Goal: Complete application form

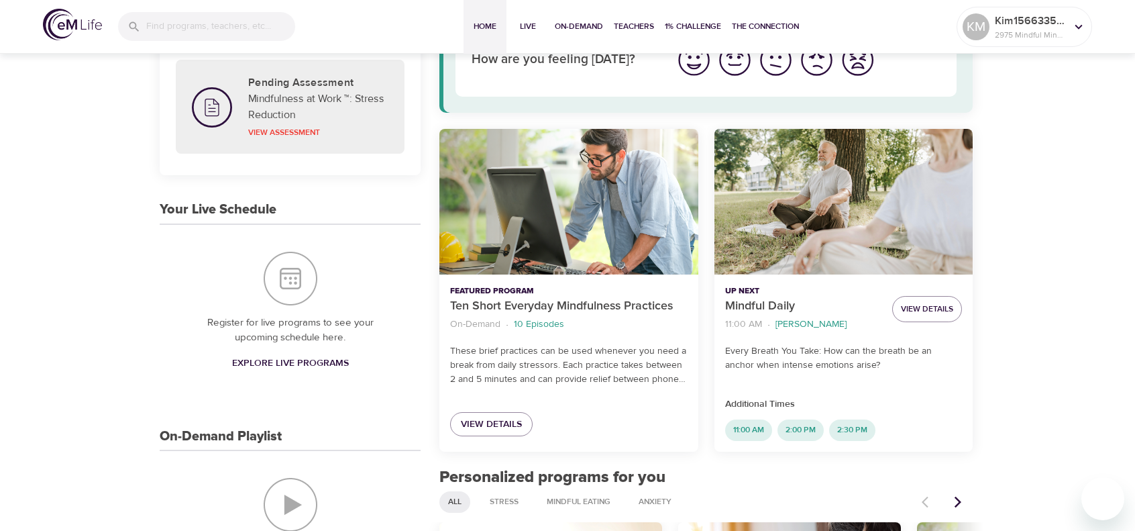
scroll to position [134, 0]
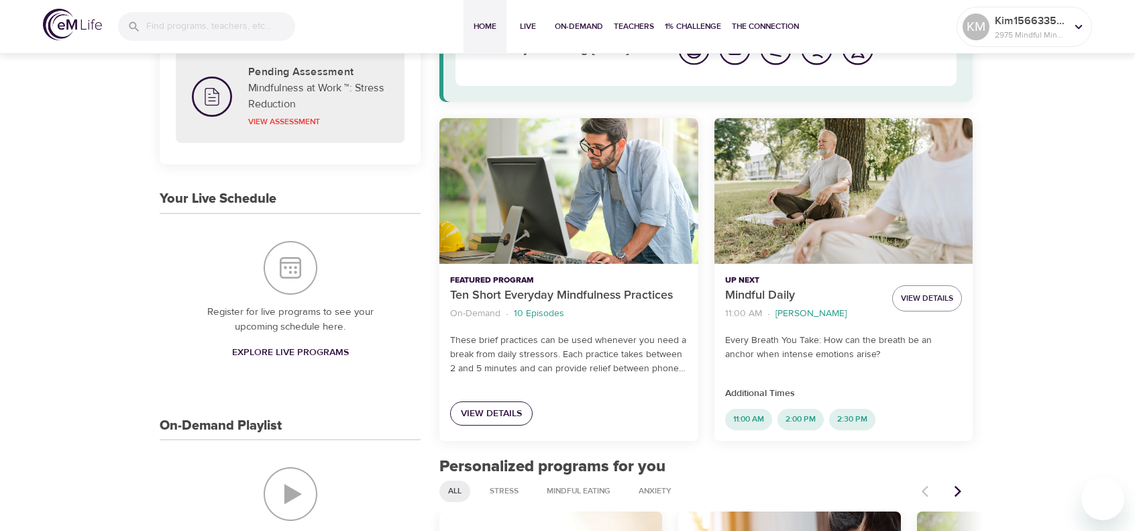
click at [509, 412] on span "View Details" at bounding box center [491, 413] width 61 height 17
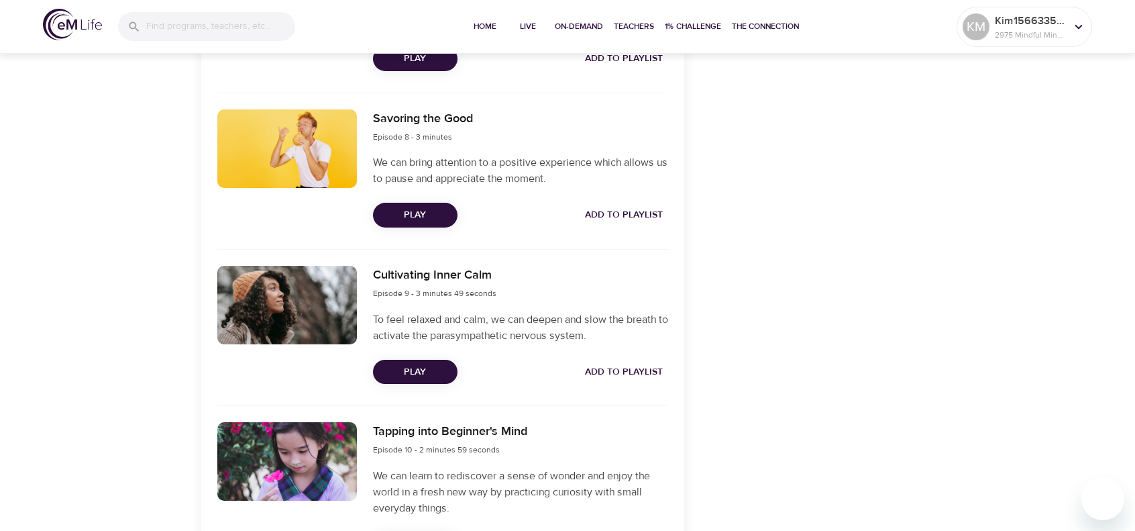
scroll to position [1417, 0]
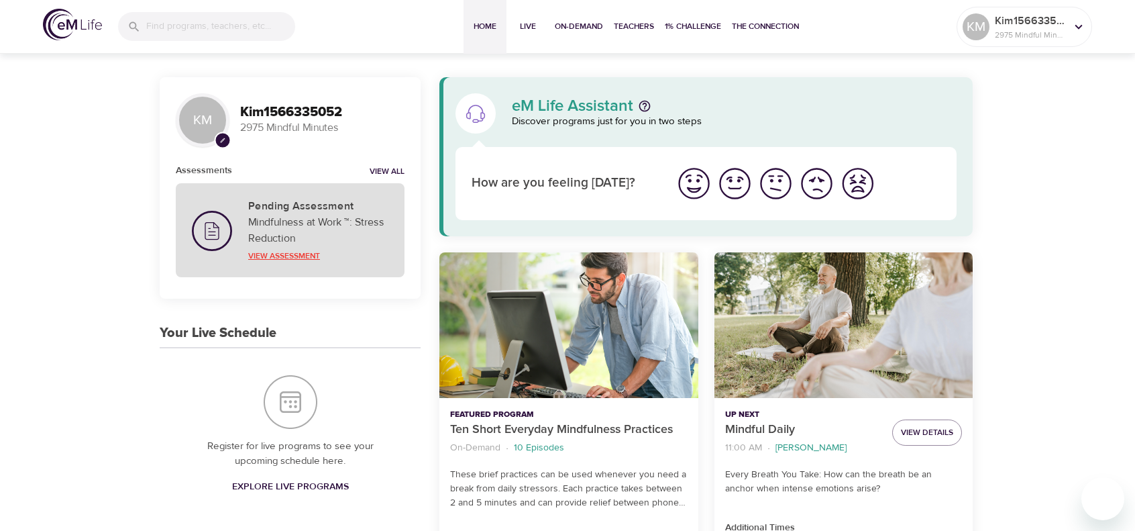
click at [298, 254] on p "View Assessment" at bounding box center [318, 256] width 140 height 12
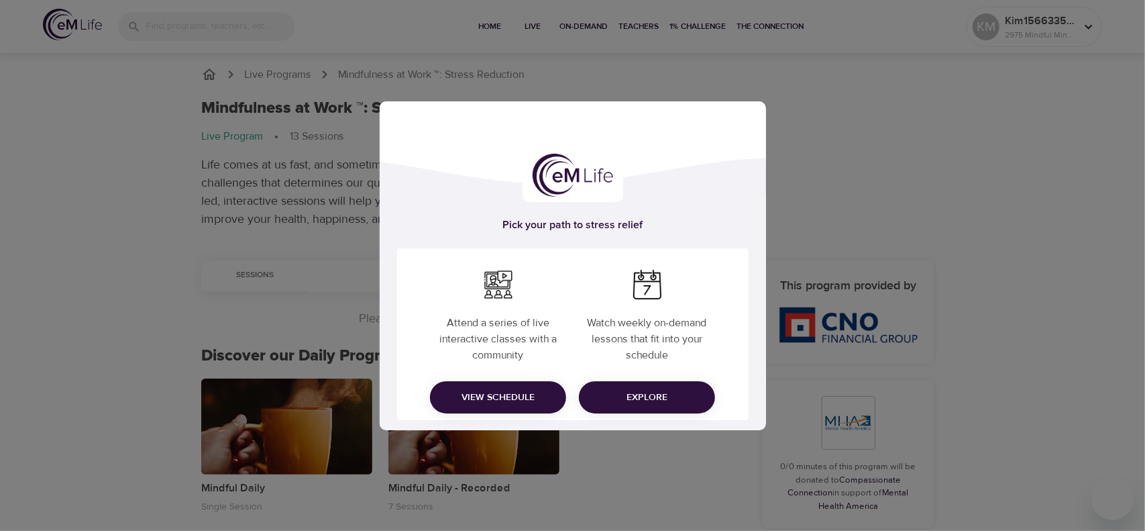
click at [880, 182] on div "Pick your path to stress relief Attend a series of live interactive classes wit…" at bounding box center [572, 265] width 1145 height 531
click at [641, 396] on span "Explore" at bounding box center [647, 397] width 115 height 17
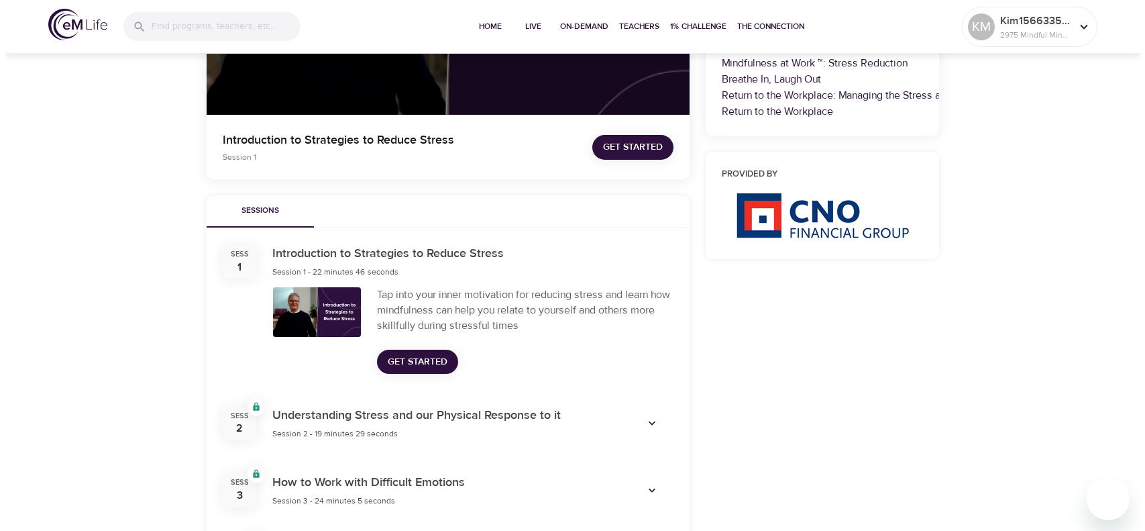
scroll to position [335, 0]
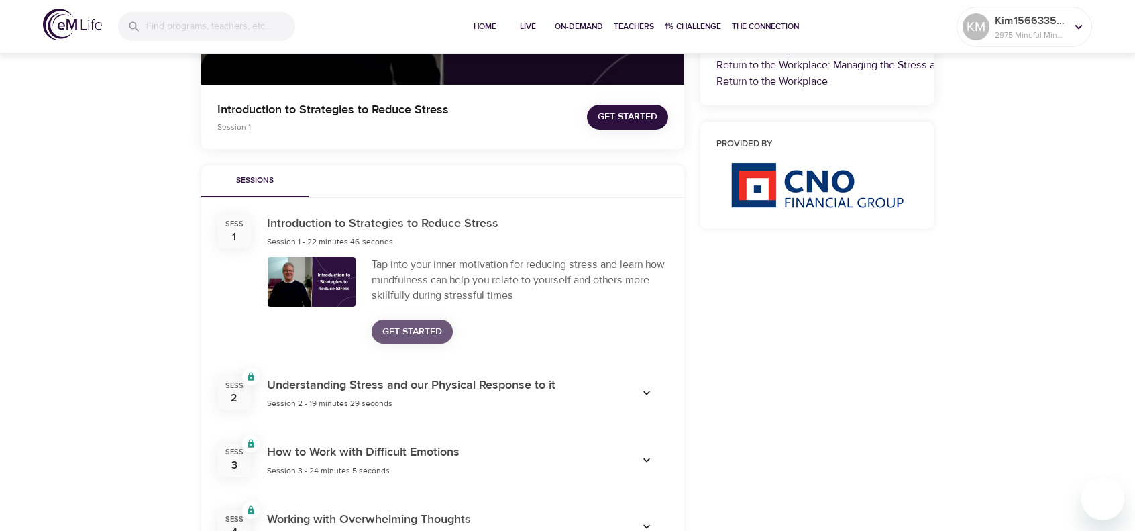
click at [412, 324] on span "Get Started" at bounding box center [412, 331] width 60 height 17
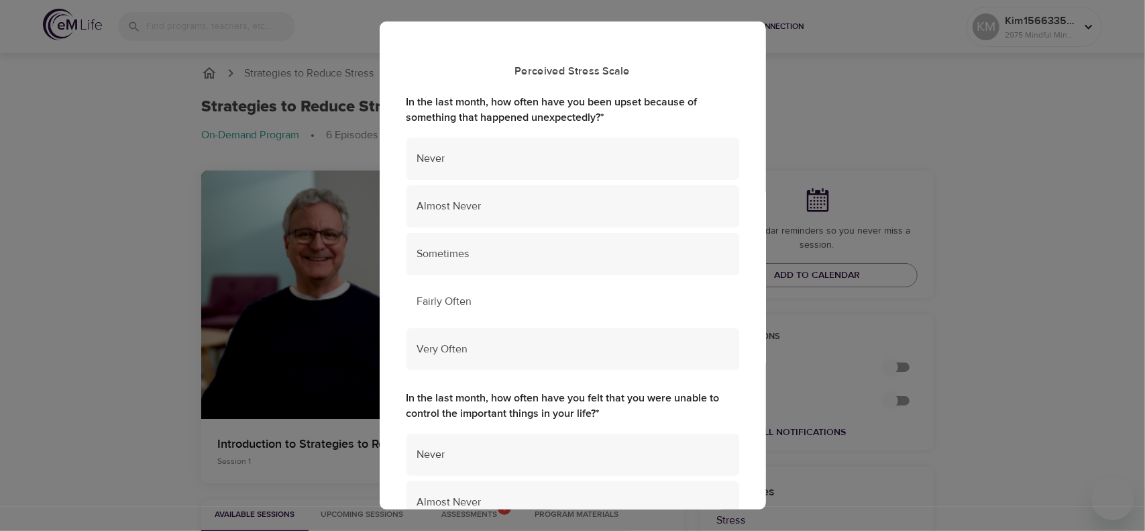
scroll to position [0, 0]
click at [459, 304] on span "Fairly Often" at bounding box center [572, 301] width 311 height 15
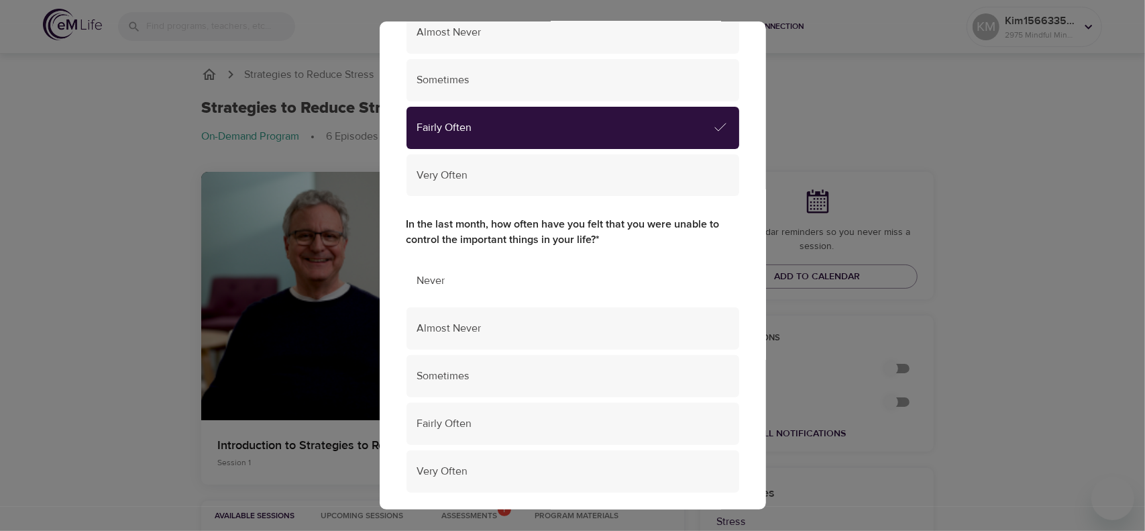
scroll to position [268, 0]
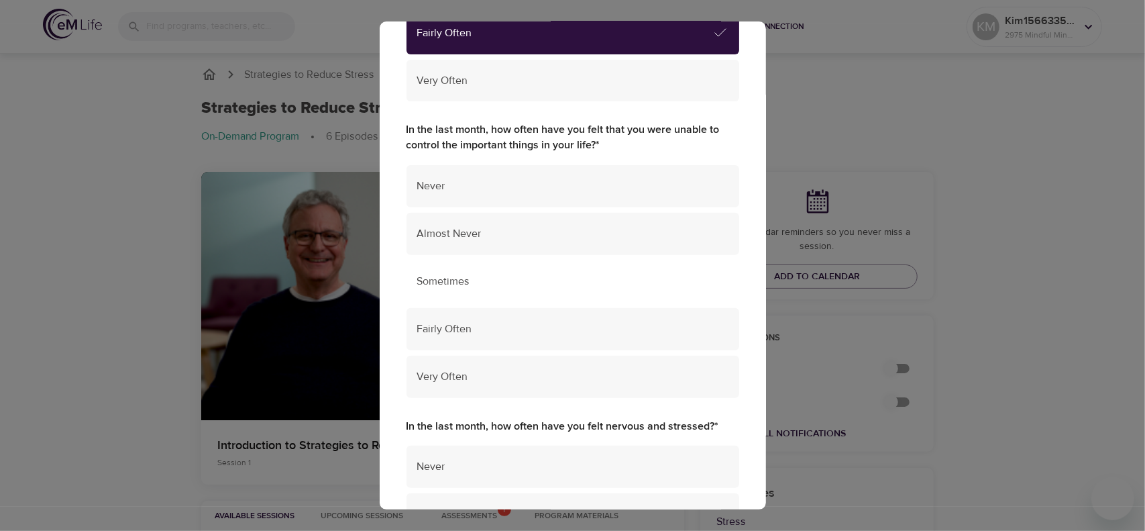
click at [465, 276] on span "Sometimes" at bounding box center [572, 281] width 311 height 15
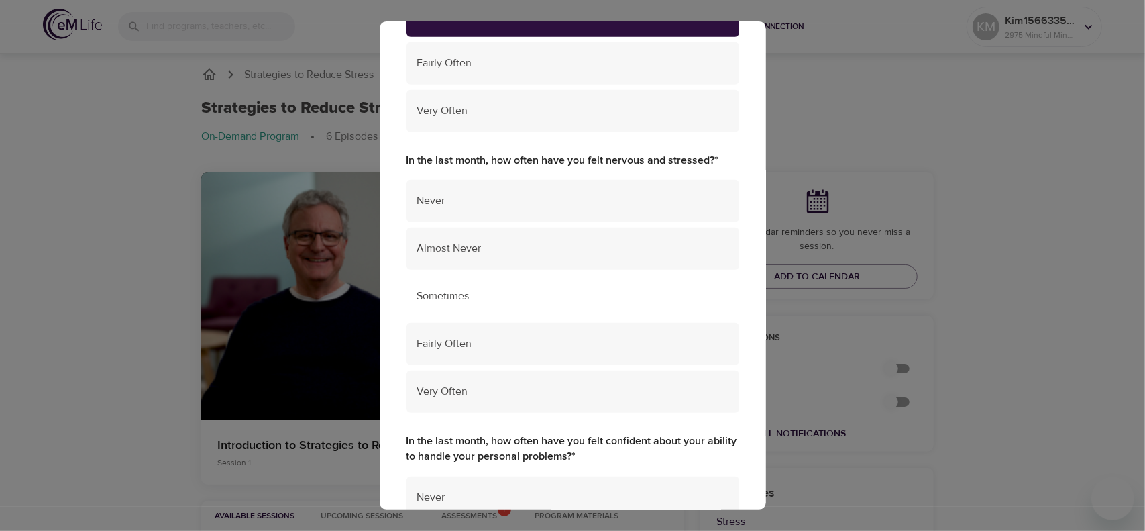
scroll to position [537, 0]
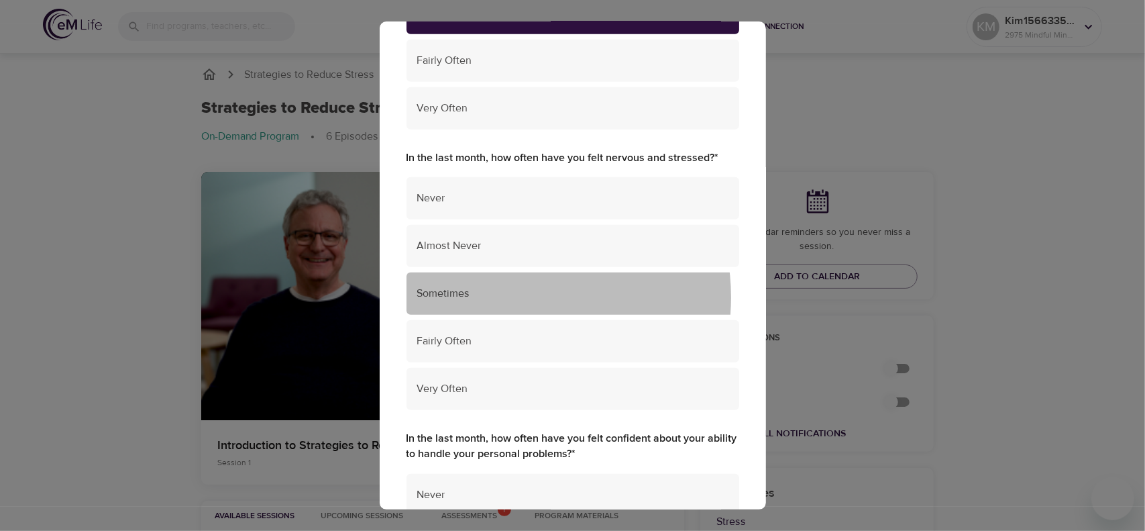
click at [506, 297] on span "Sometimes" at bounding box center [572, 293] width 311 height 15
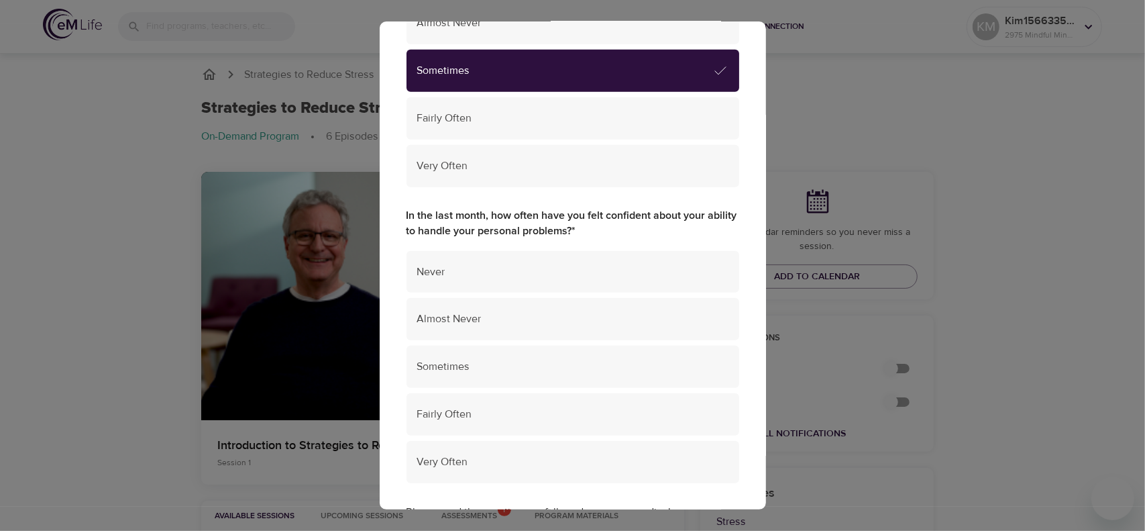
scroll to position [805, 0]
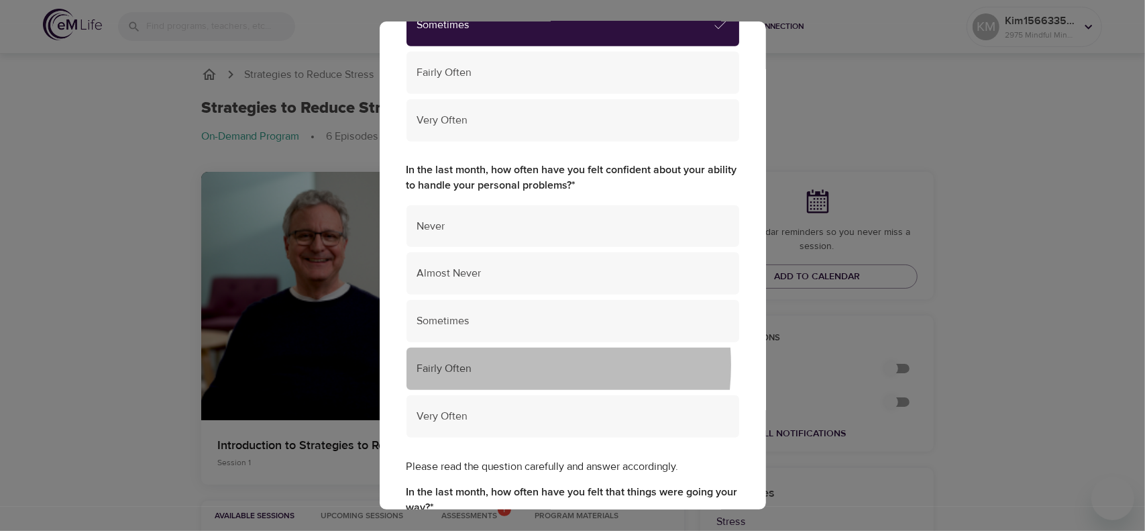
drag, startPoint x: 490, startPoint y: 365, endPoint x: 546, endPoint y: 250, distance: 127.8
click at [491, 365] on span "Fairly Often" at bounding box center [572, 368] width 311 height 15
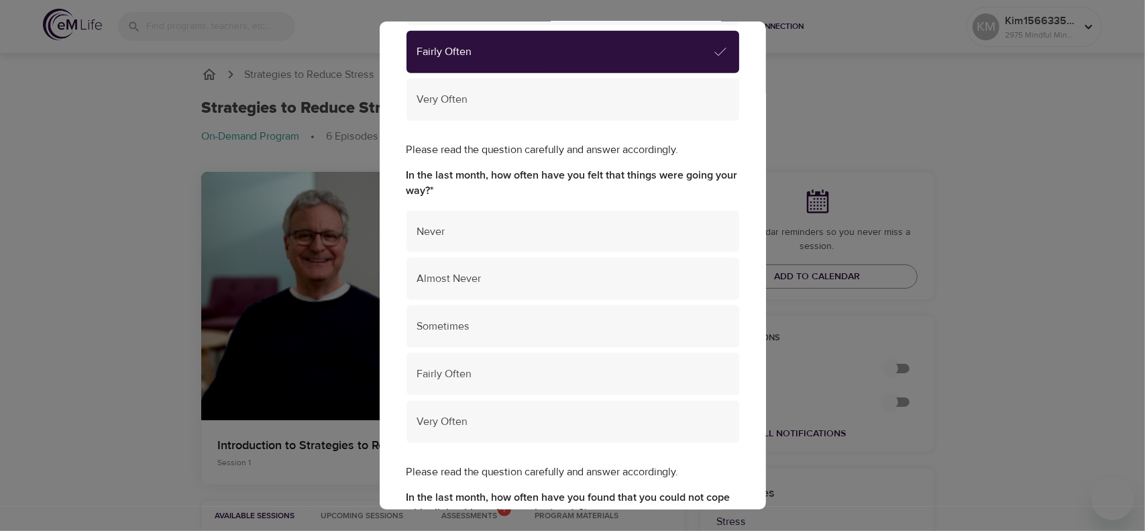
scroll to position [1140, 0]
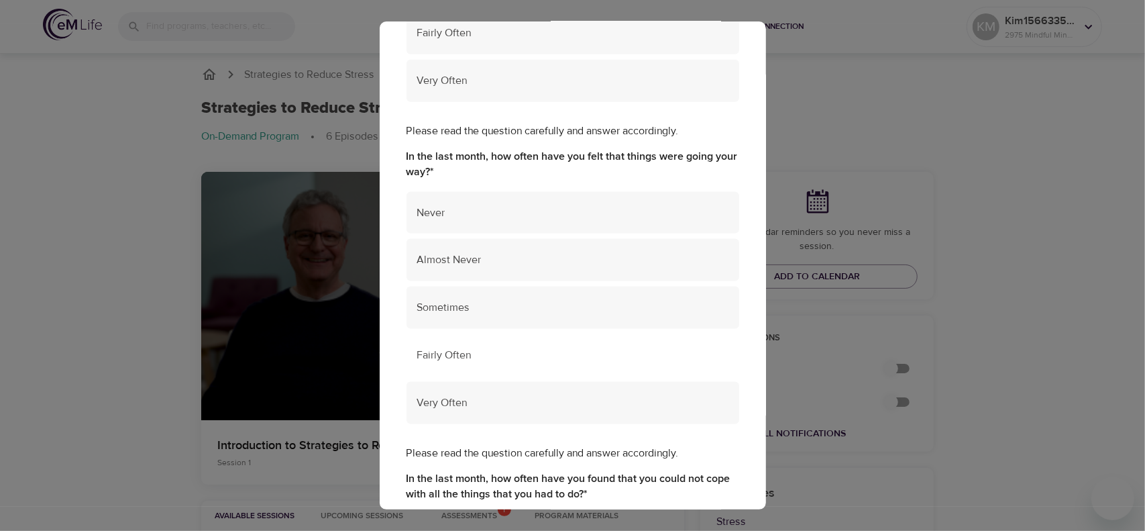
click at [524, 357] on span "Fairly Often" at bounding box center [572, 354] width 311 height 15
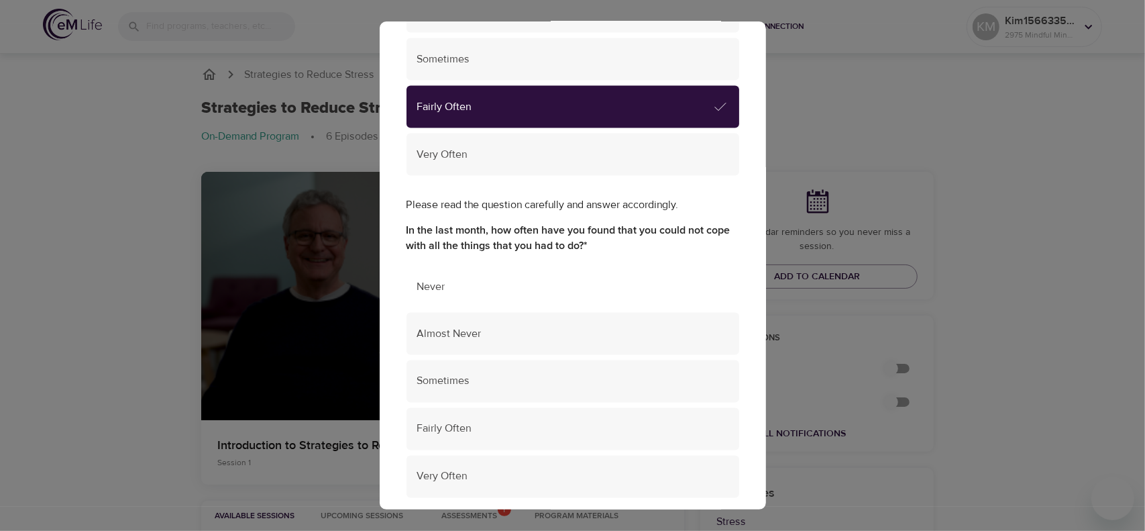
scroll to position [1476, 0]
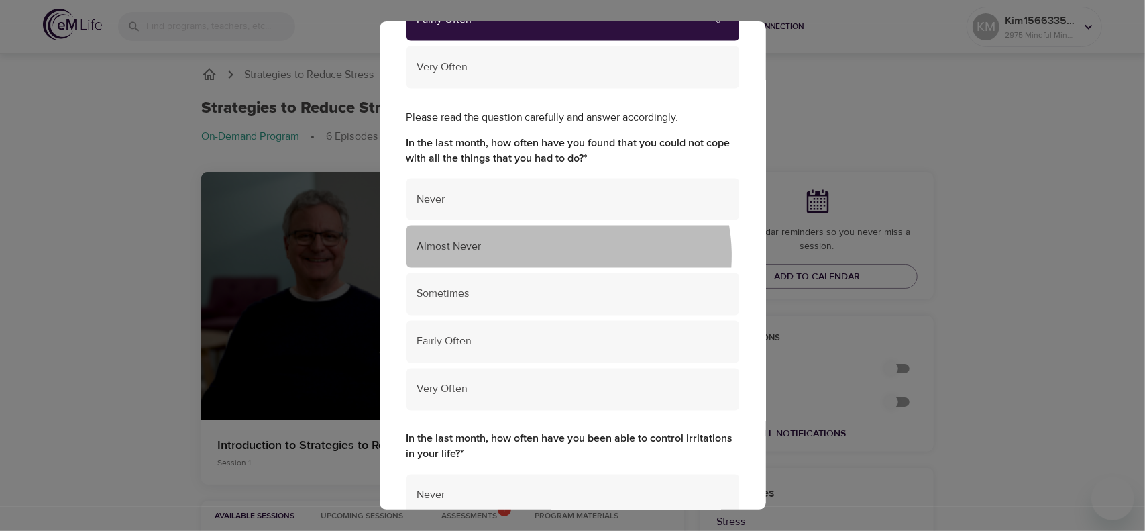
click at [553, 256] on div "Almost Never" at bounding box center [572, 246] width 333 height 42
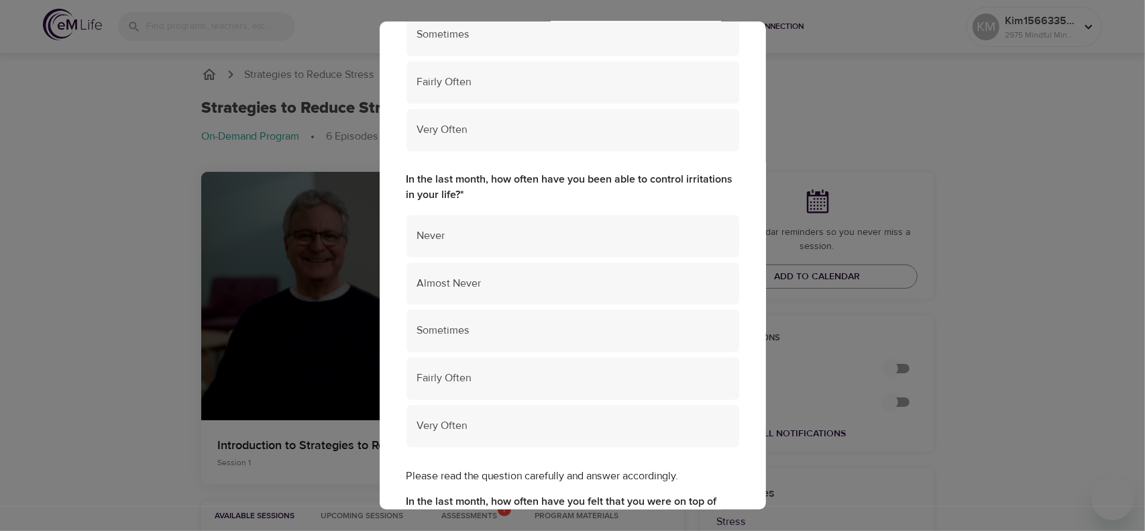
scroll to position [1744, 0]
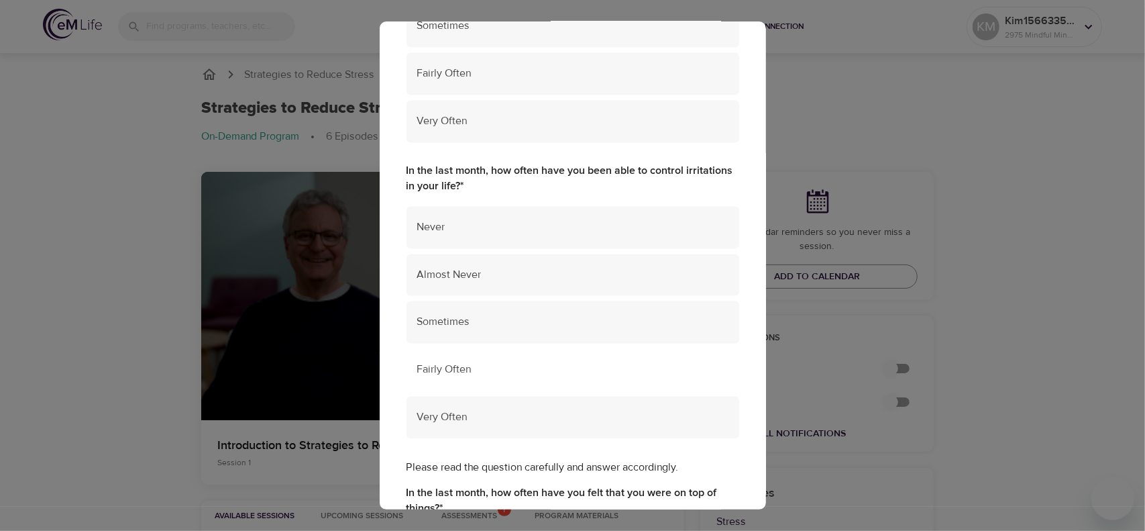
click at [498, 370] on span "Fairly Often" at bounding box center [572, 369] width 311 height 15
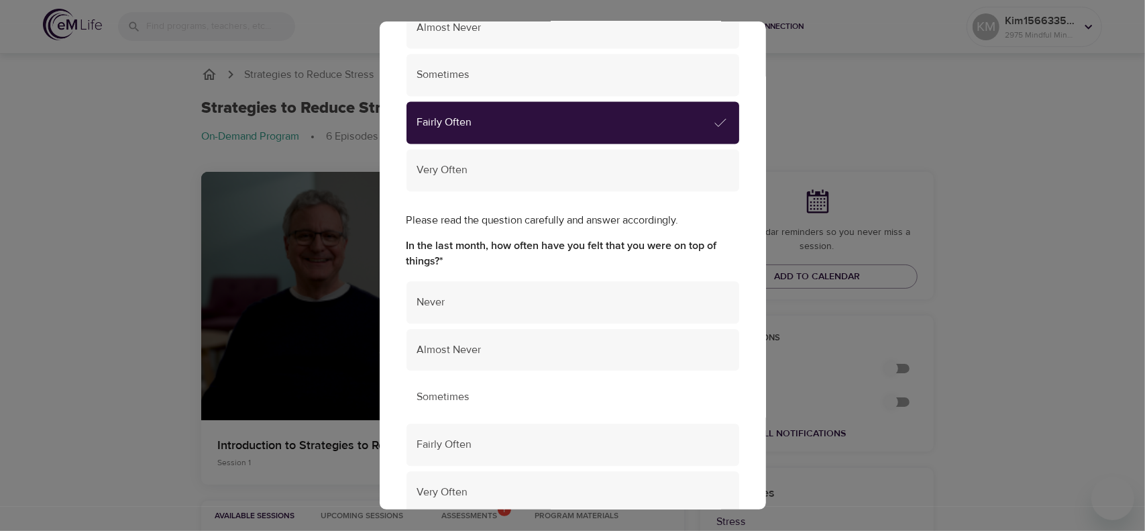
scroll to position [2012, 0]
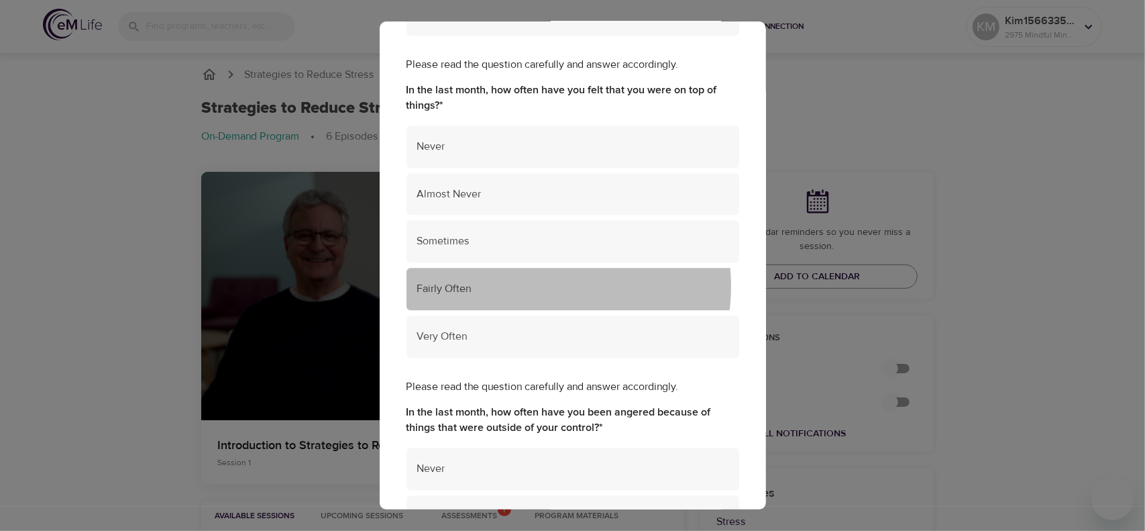
click at [541, 286] on span "Fairly Often" at bounding box center [572, 288] width 311 height 15
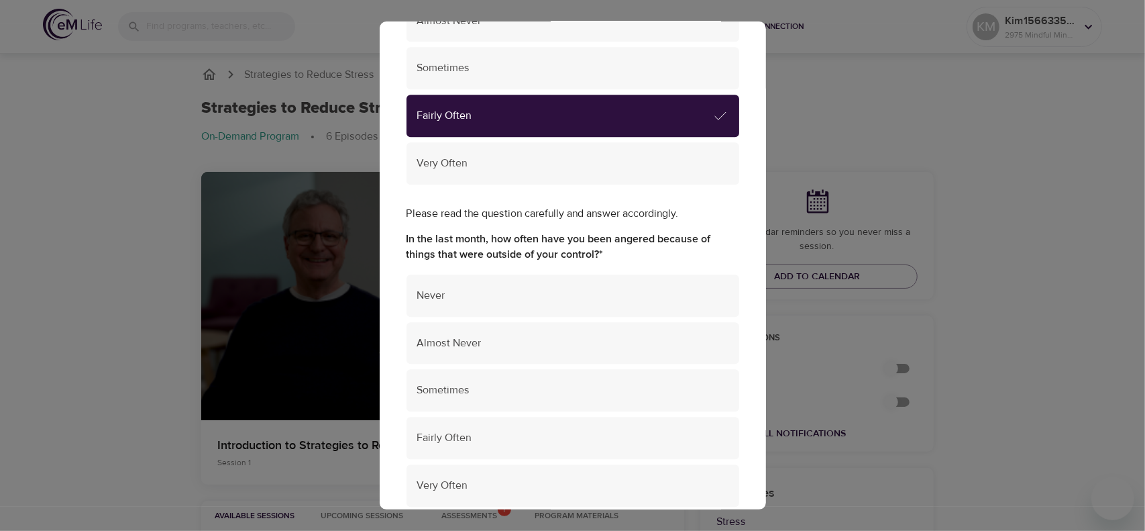
scroll to position [2347, 0]
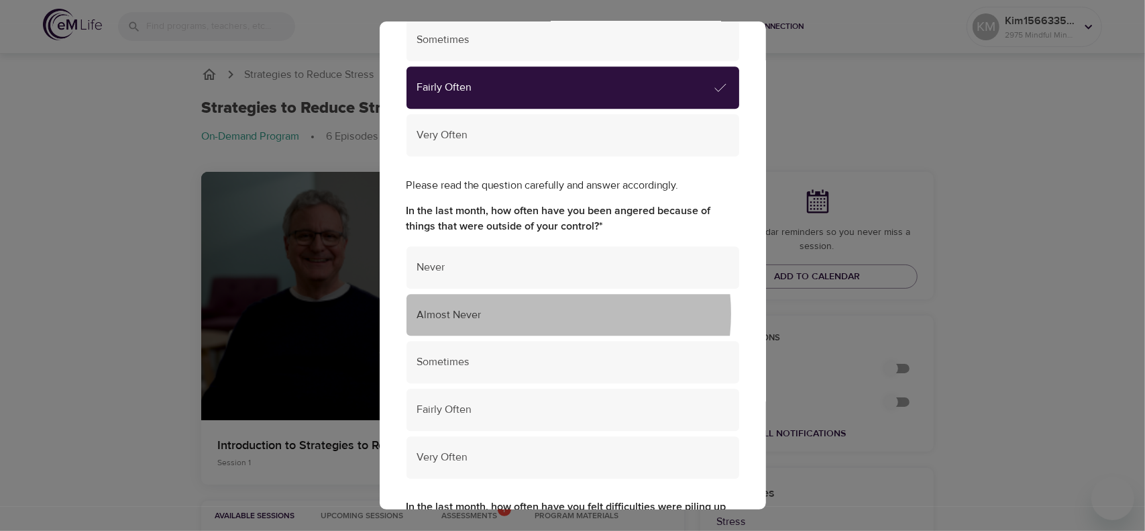
click at [529, 313] on span "Almost Never" at bounding box center [572, 314] width 311 height 15
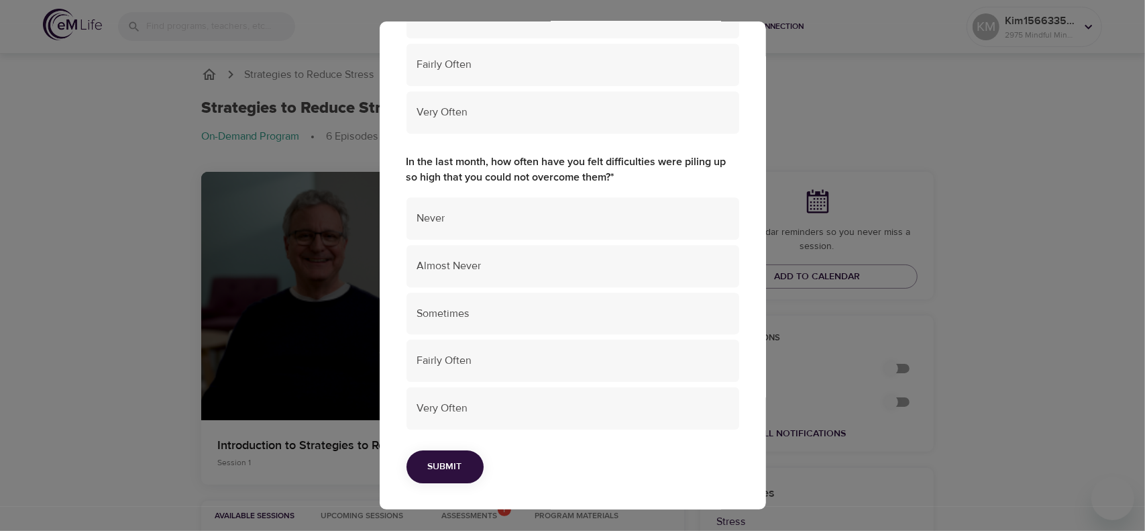
scroll to position [2692, 0]
click at [528, 262] on span "Almost Never" at bounding box center [572, 265] width 311 height 15
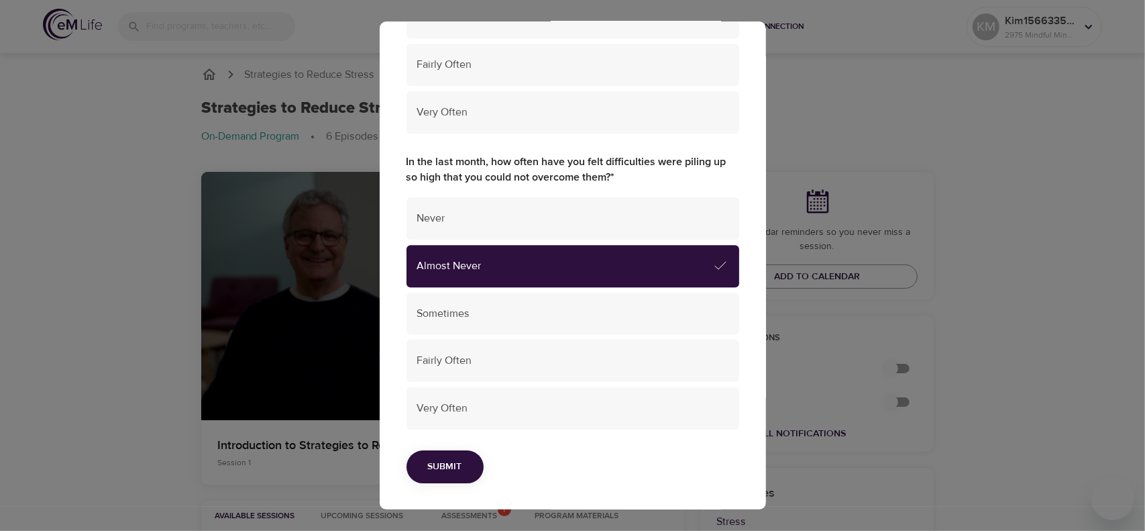
click at [445, 470] on span "Submit" at bounding box center [445, 466] width 34 height 17
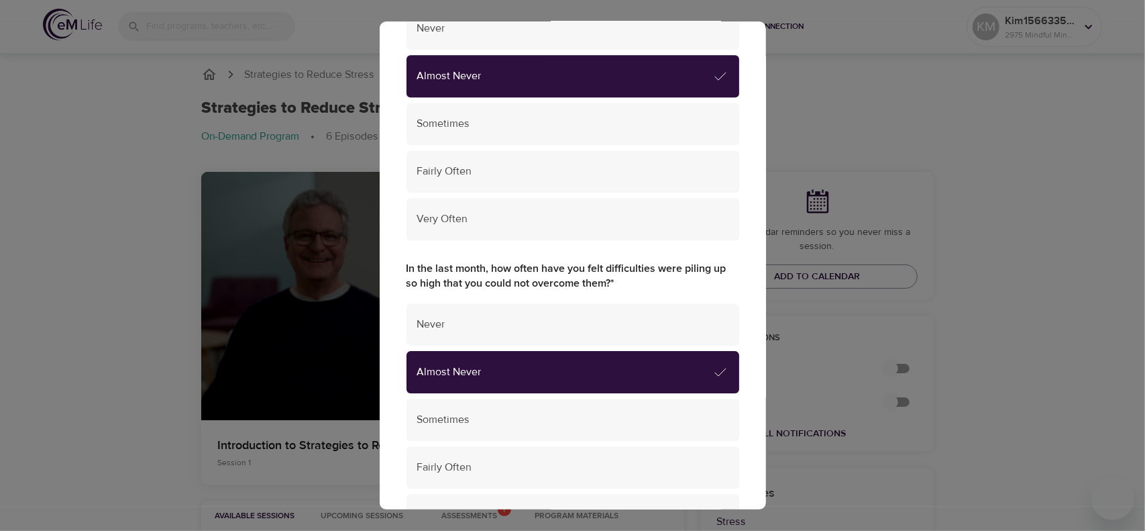
scroll to position [2798, 0]
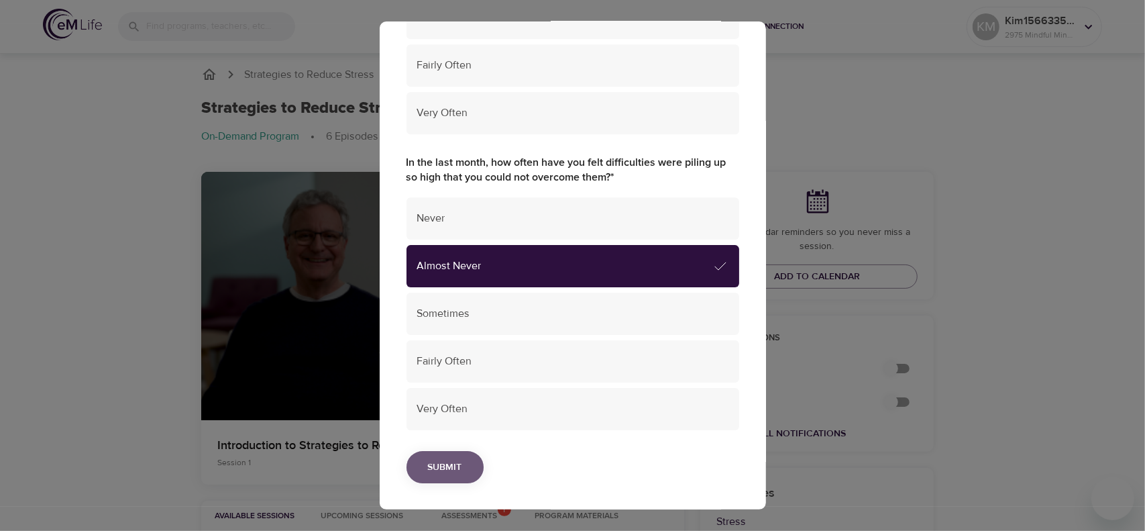
click at [452, 461] on span "Submit" at bounding box center [445, 467] width 34 height 17
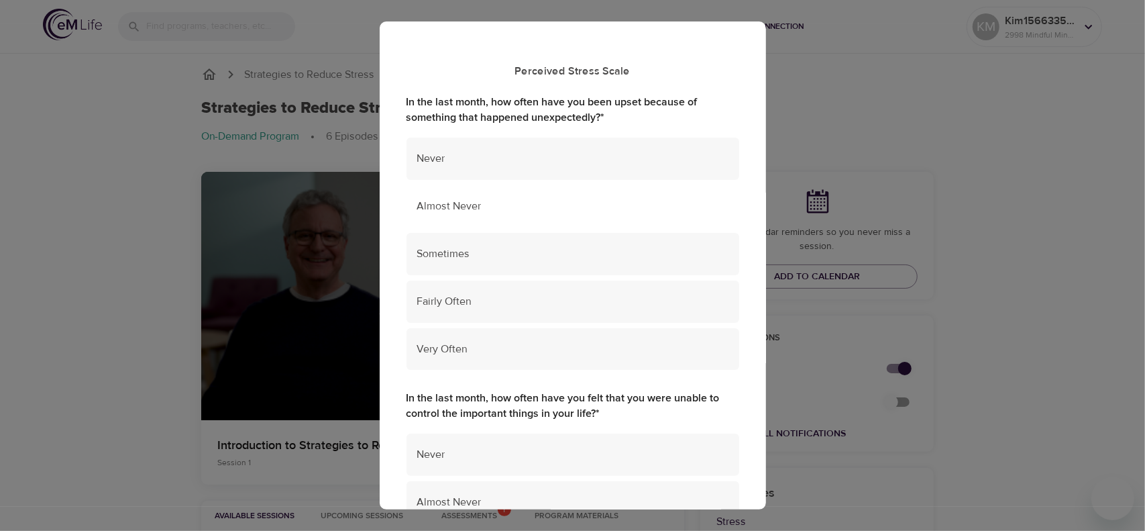
click at [530, 205] on span "Almost Never" at bounding box center [572, 206] width 311 height 15
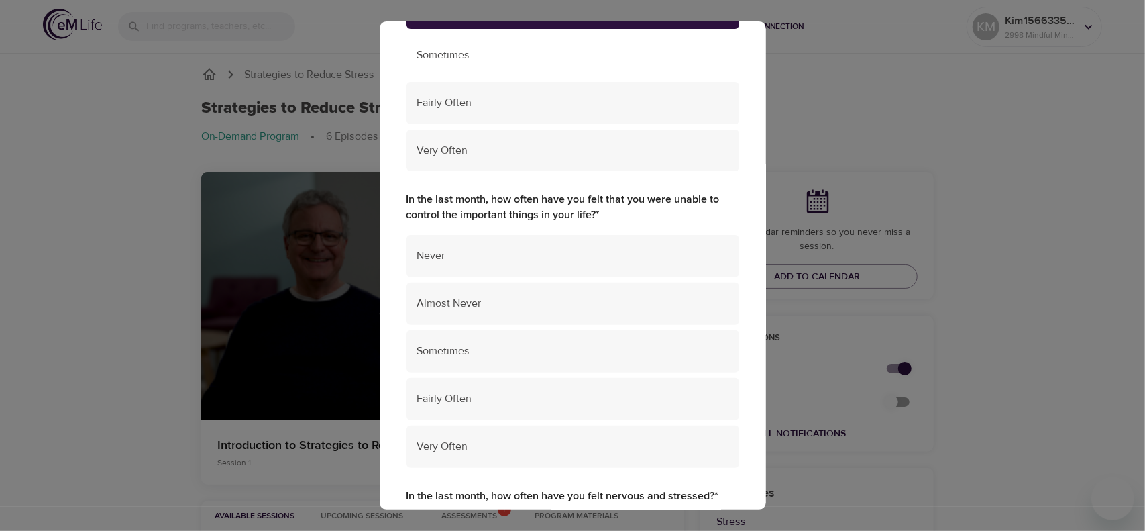
scroll to position [201, 0]
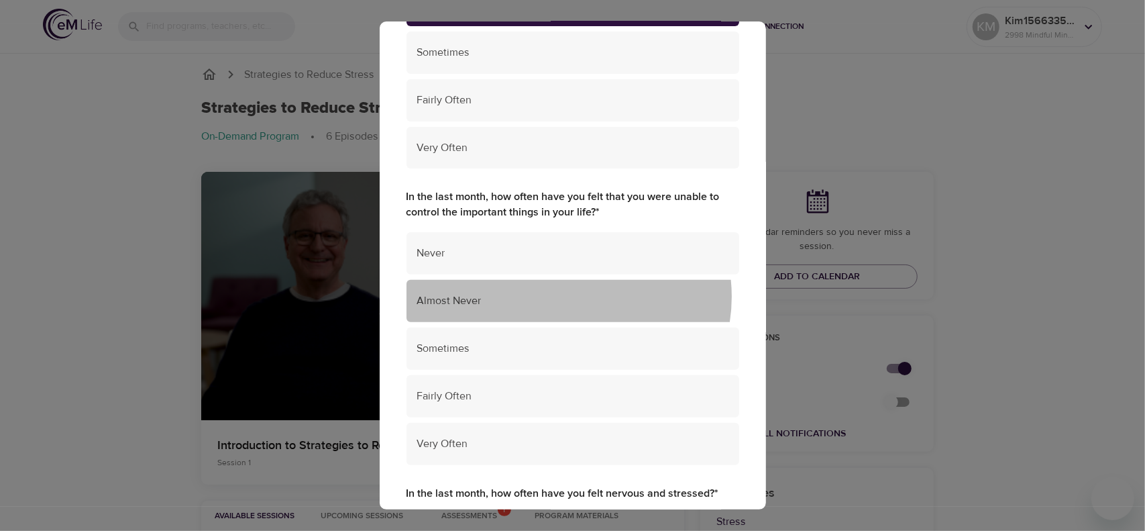
click at [567, 296] on span "Almost Never" at bounding box center [572, 300] width 311 height 15
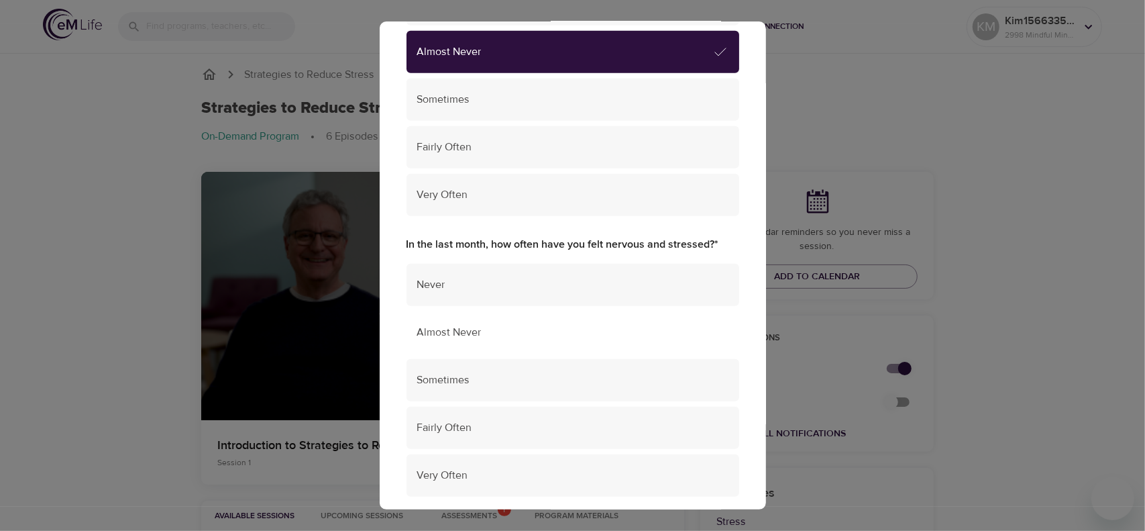
scroll to position [469, 0]
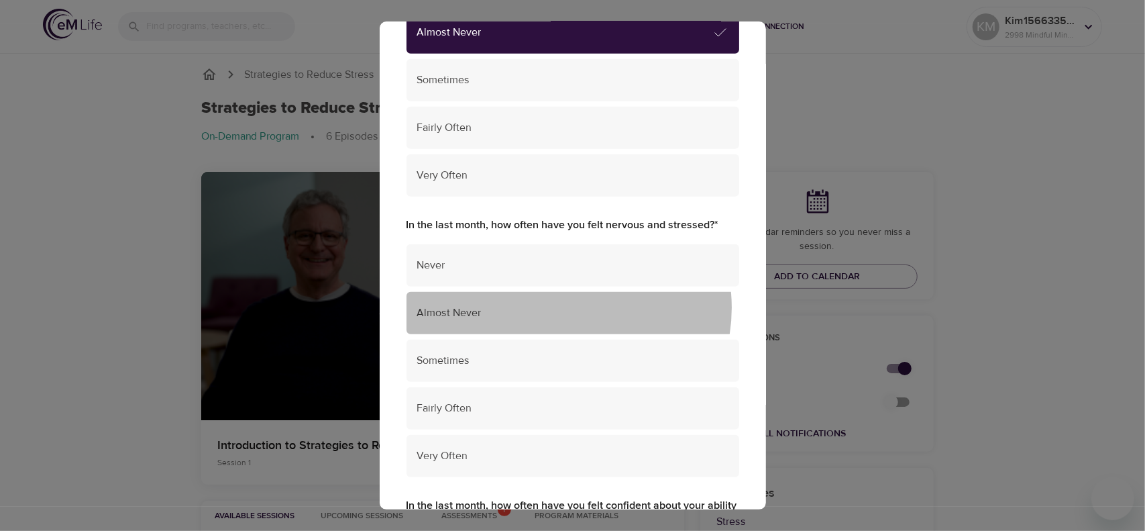
click at [561, 308] on span "Almost Never" at bounding box center [572, 312] width 311 height 15
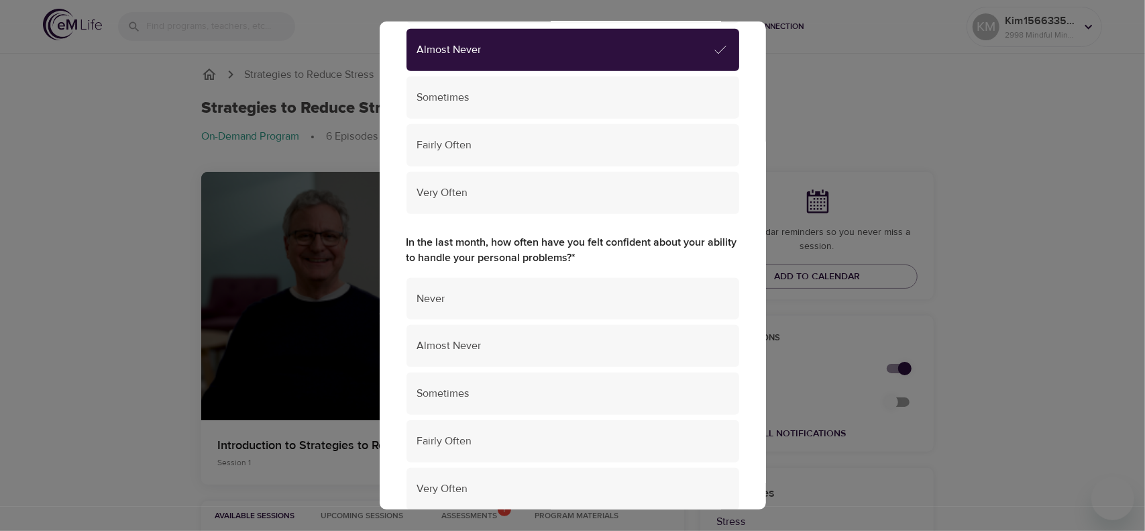
scroll to position [805, 0]
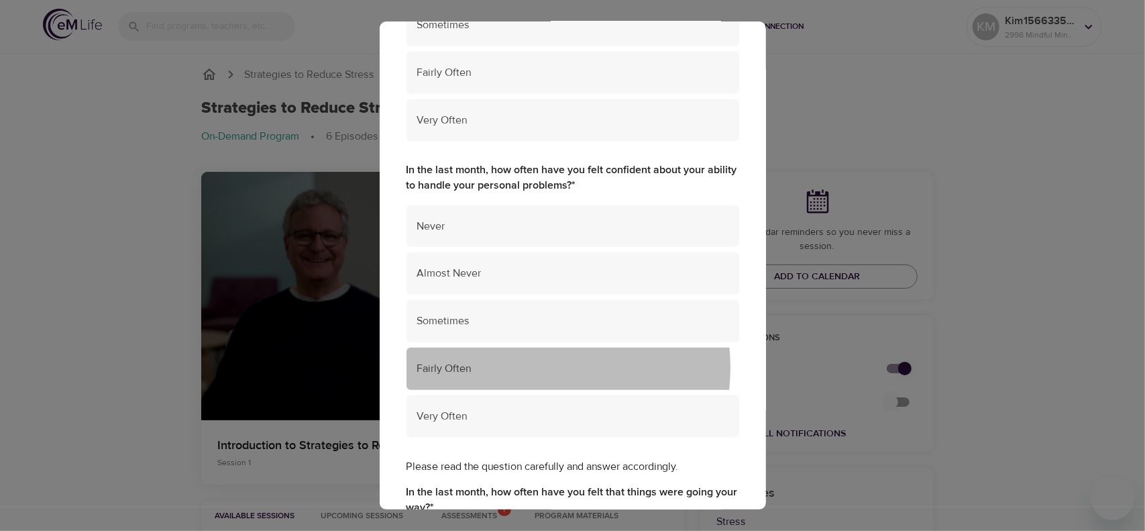
click at [529, 368] on span "Fairly Often" at bounding box center [572, 368] width 311 height 15
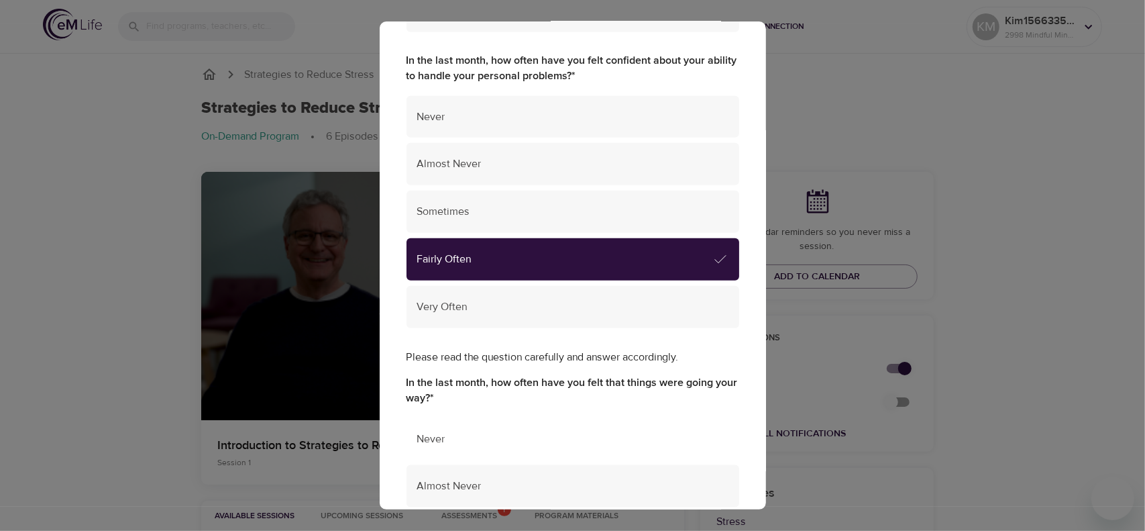
scroll to position [1006, 0]
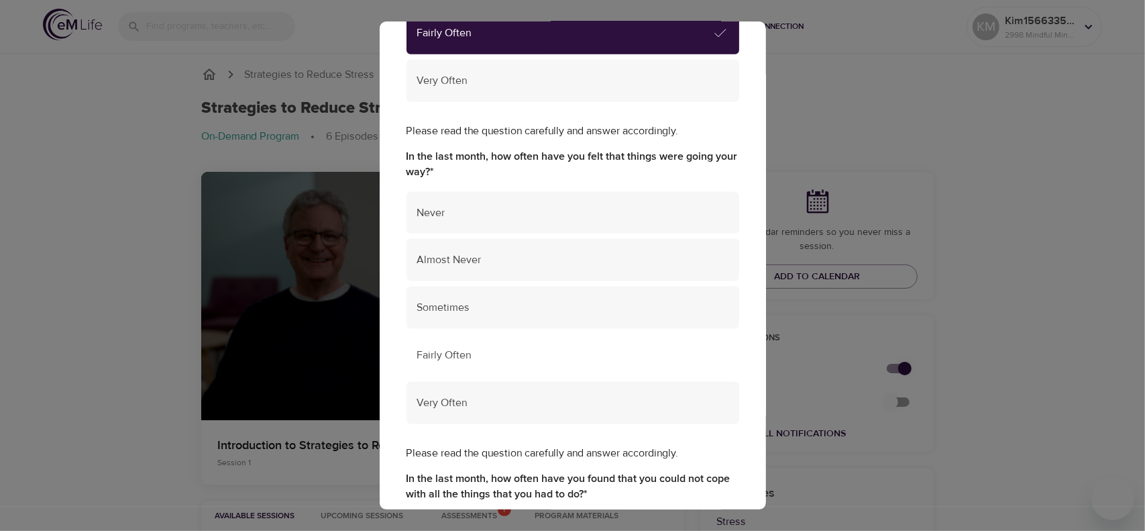
click at [543, 371] on div "Fairly Often" at bounding box center [572, 355] width 333 height 42
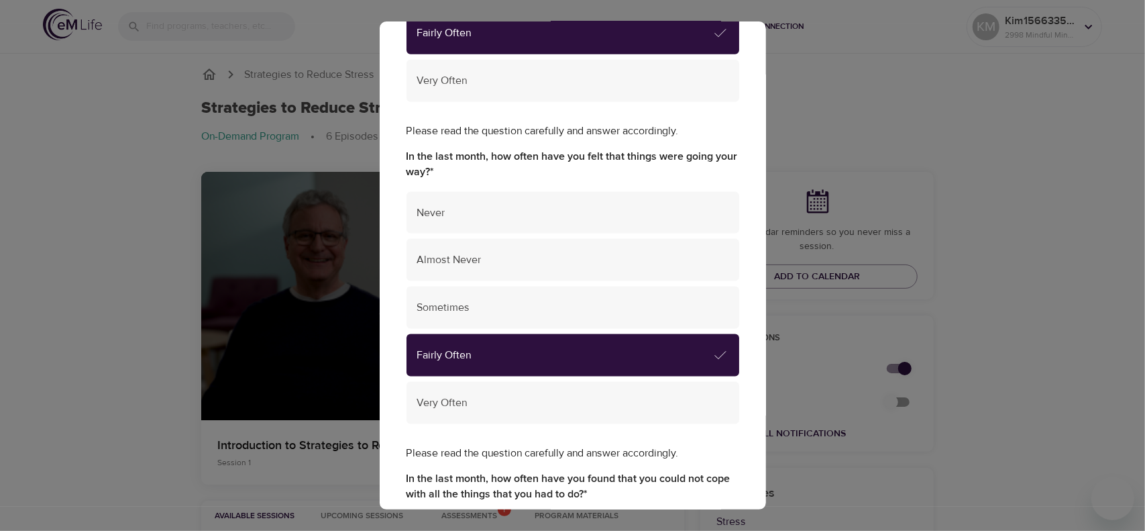
scroll to position [1408, 0]
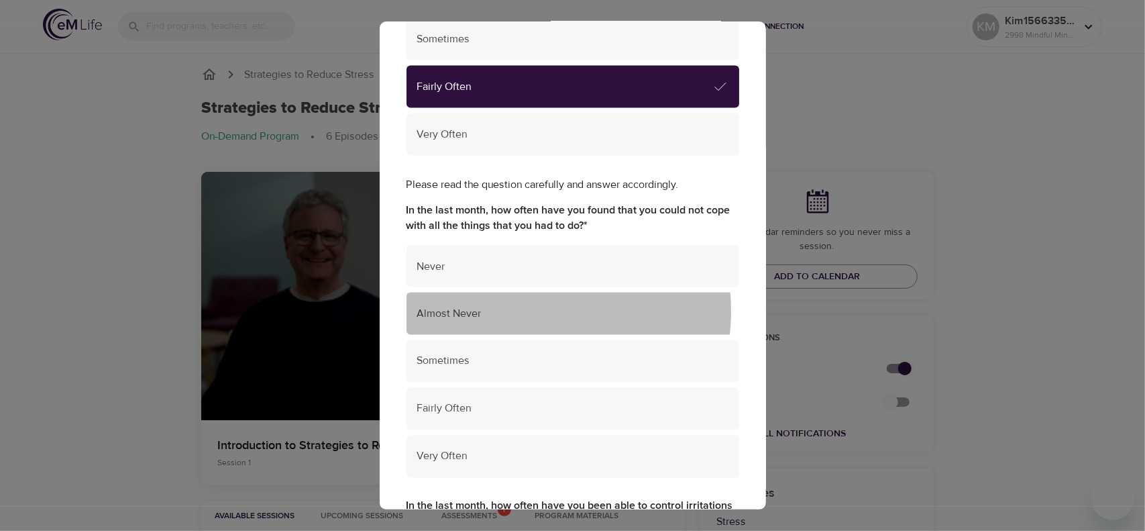
click at [512, 311] on span "Almost Never" at bounding box center [572, 313] width 311 height 15
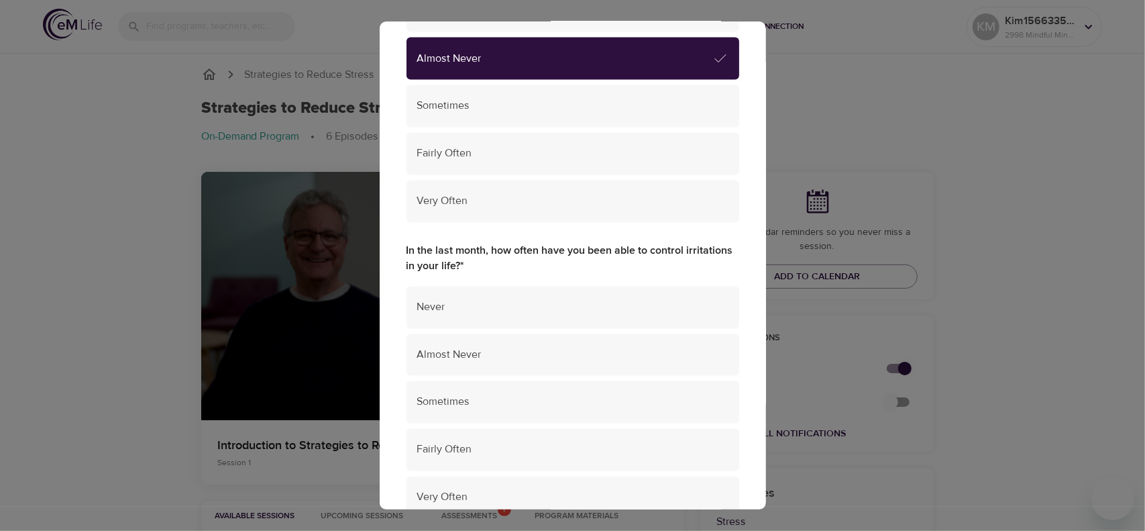
scroll to position [1677, 0]
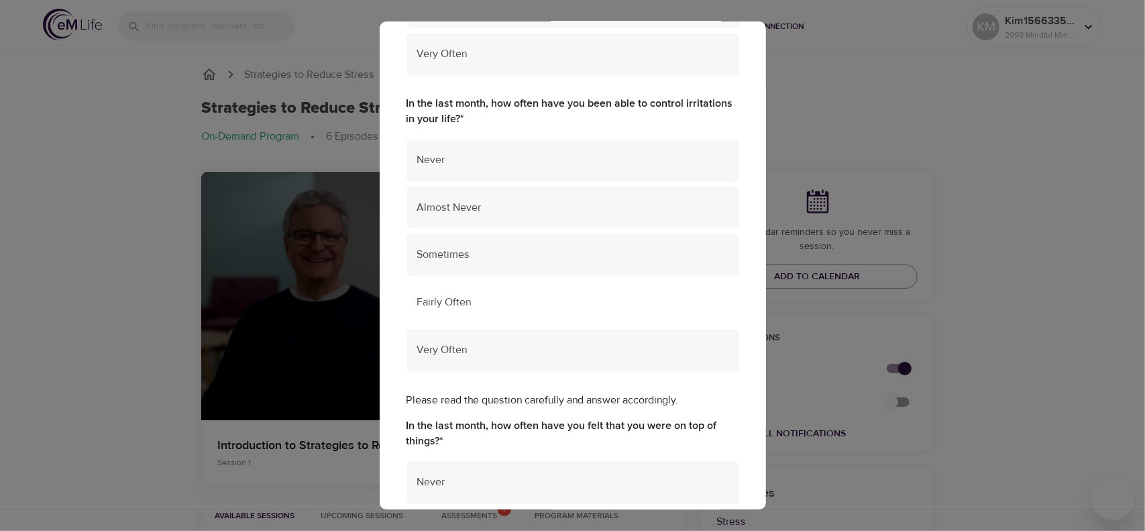
click at [548, 298] on span "Fairly Often" at bounding box center [572, 301] width 311 height 15
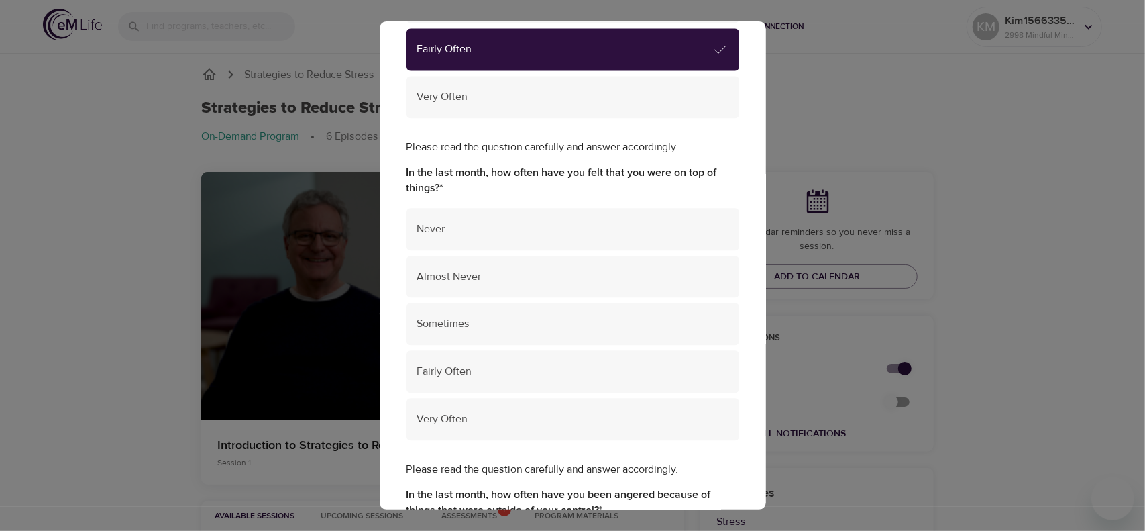
scroll to position [2079, 0]
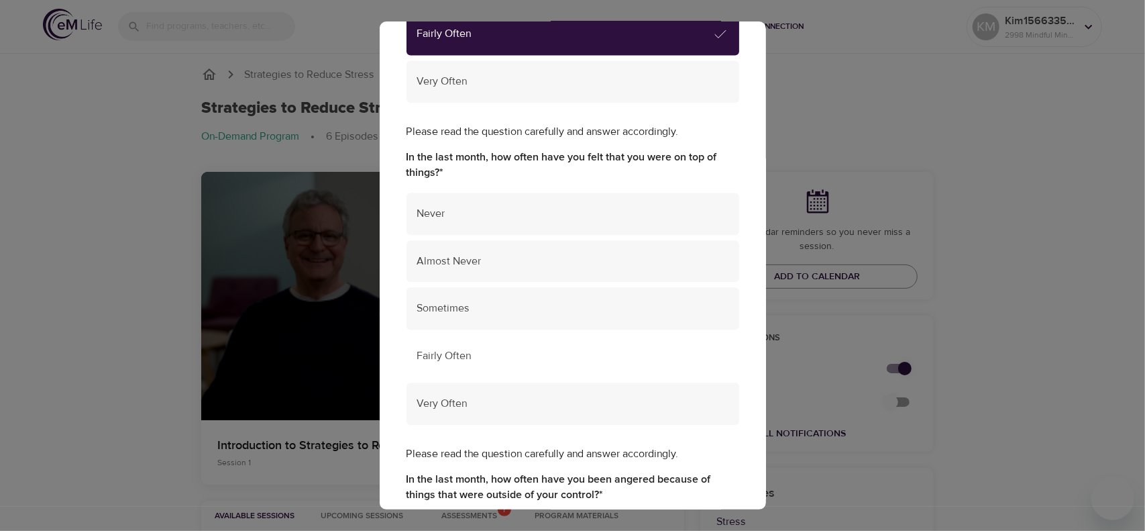
drag, startPoint x: 486, startPoint y: 352, endPoint x: 528, endPoint y: 345, distance: 42.9
click at [489, 353] on span "Fairly Often" at bounding box center [572, 355] width 311 height 15
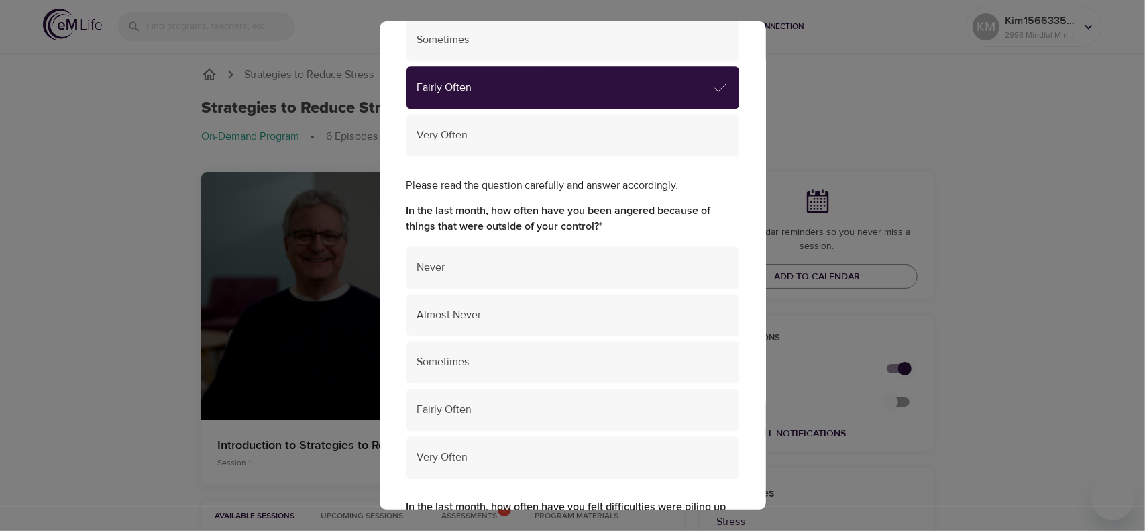
scroll to position [2415, 0]
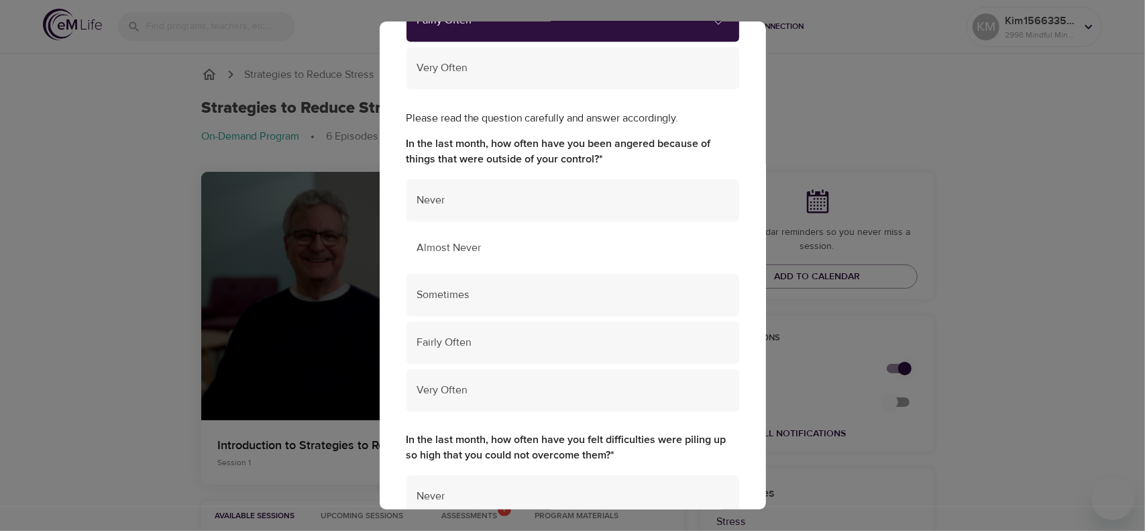
click at [565, 260] on div "Almost Never" at bounding box center [572, 248] width 333 height 42
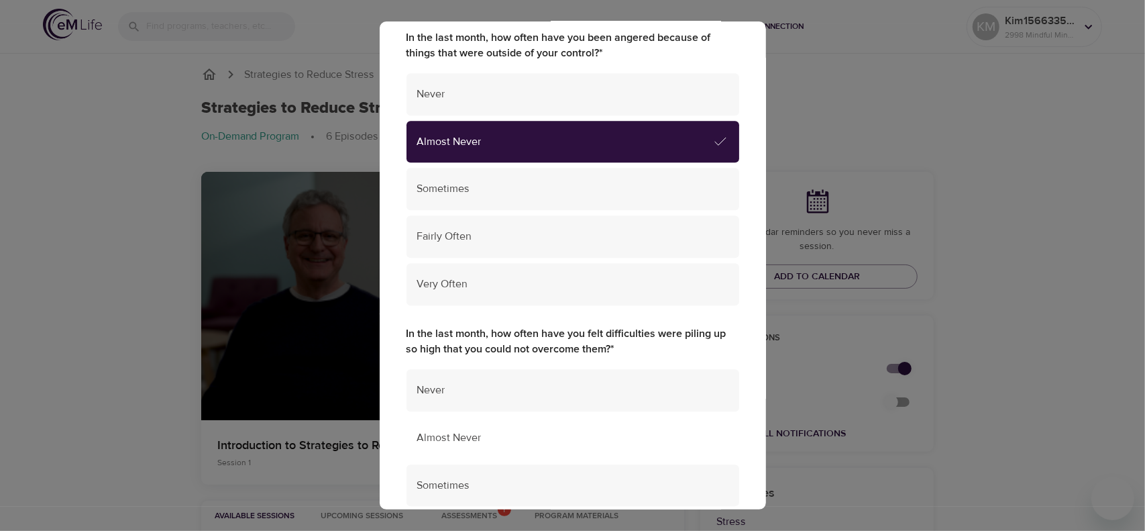
scroll to position [2683, 0]
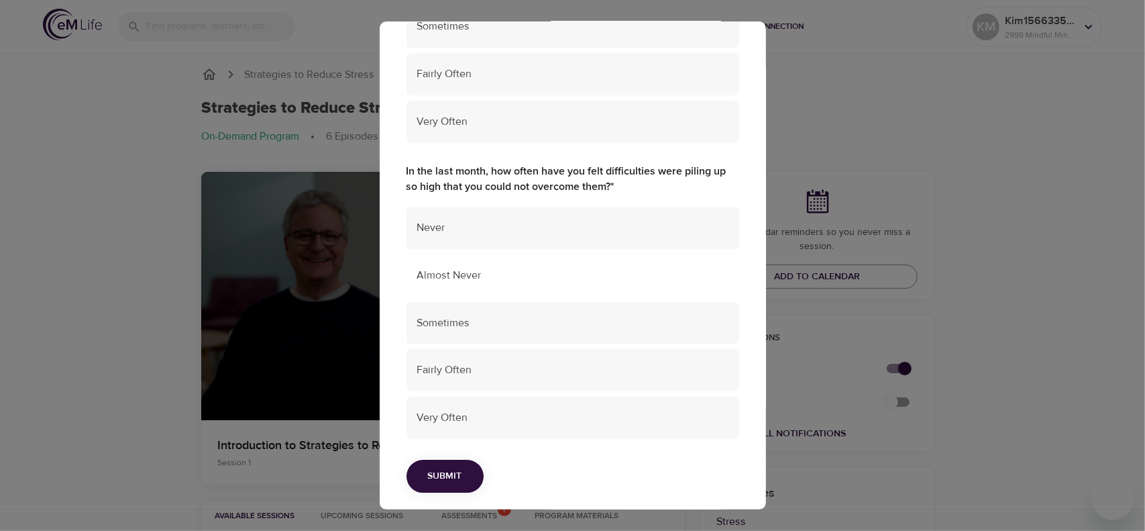
click at [503, 272] on span "Almost Never" at bounding box center [572, 275] width 311 height 15
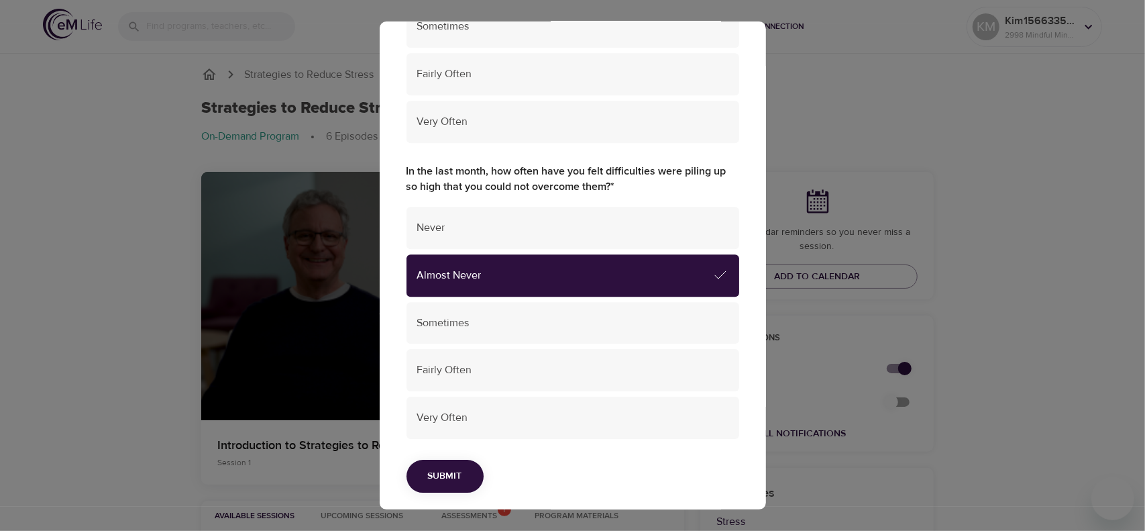
click at [456, 476] on span "Submit" at bounding box center [445, 475] width 34 height 17
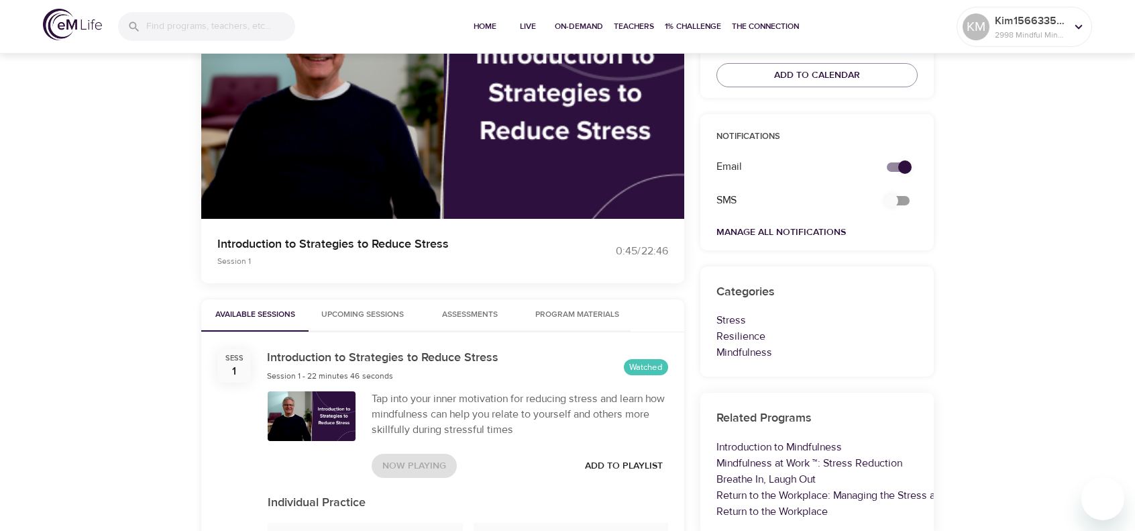
scroll to position [0, 0]
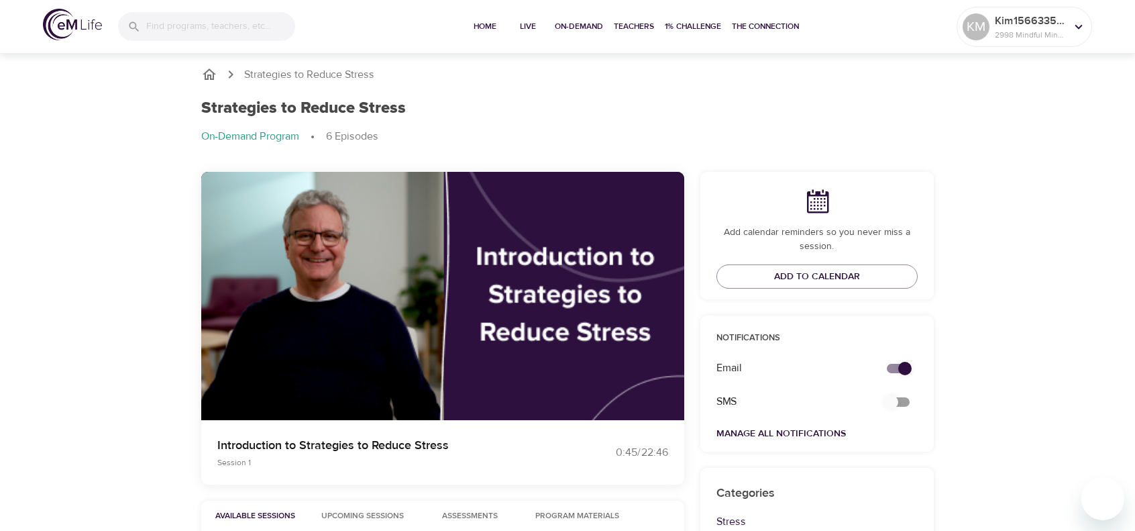
click at [209, 74] on icon "breadcrumb" at bounding box center [209, 73] width 13 height 11
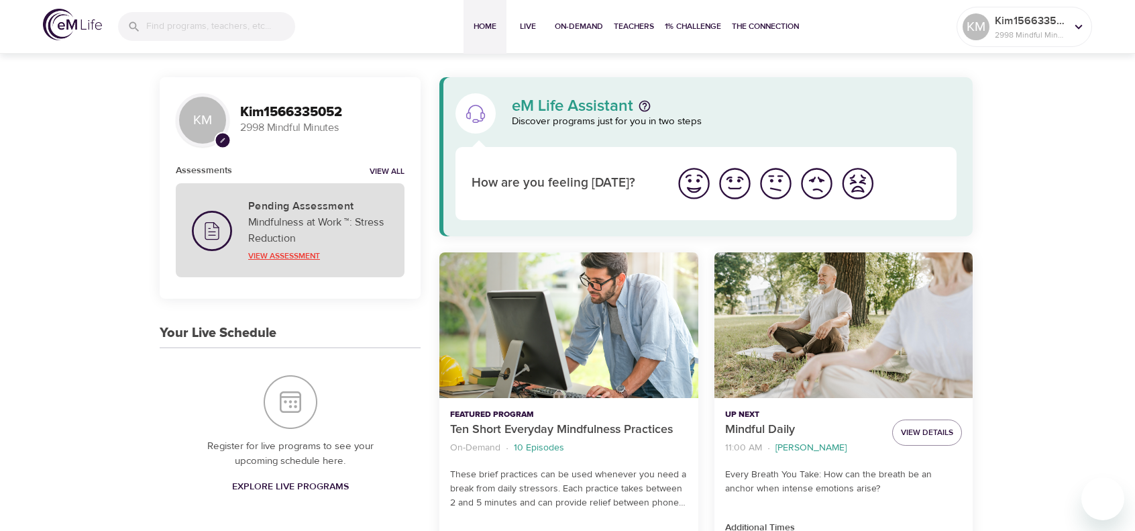
click at [312, 256] on p "View Assessment" at bounding box center [318, 256] width 140 height 12
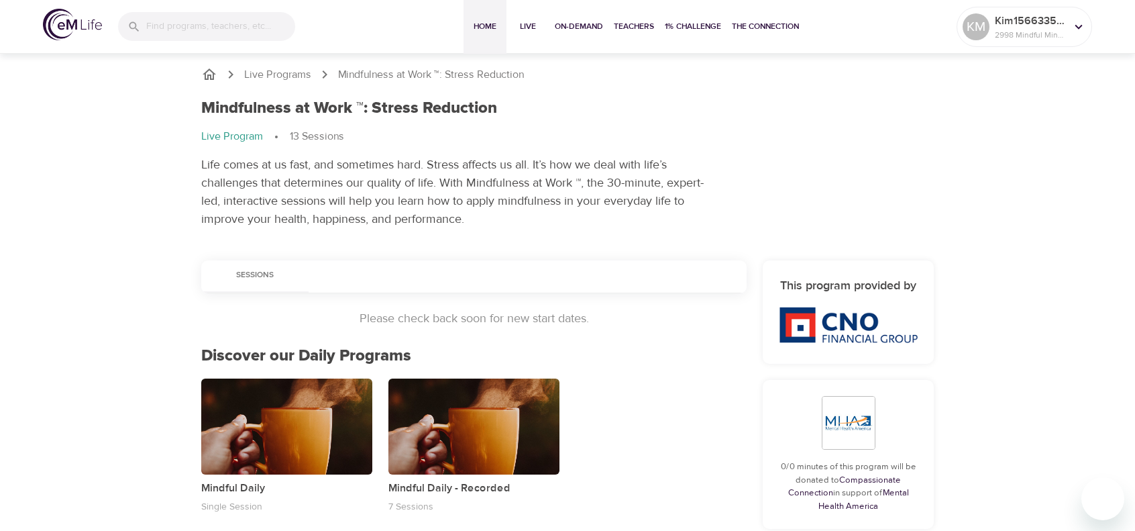
click at [487, 26] on span "Home" at bounding box center [485, 26] width 32 height 14
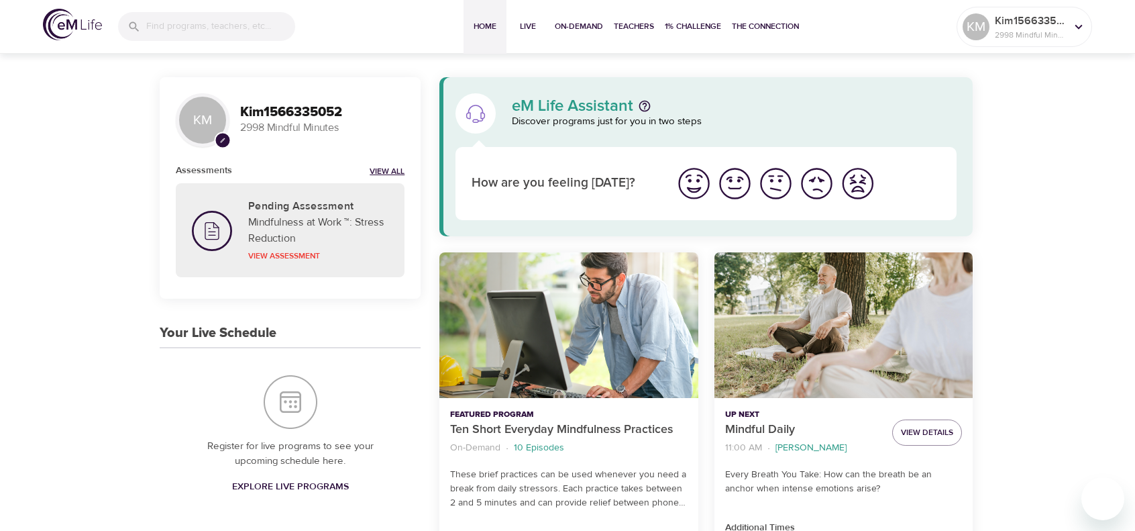
click at [388, 170] on link "View All" at bounding box center [387, 171] width 35 height 11
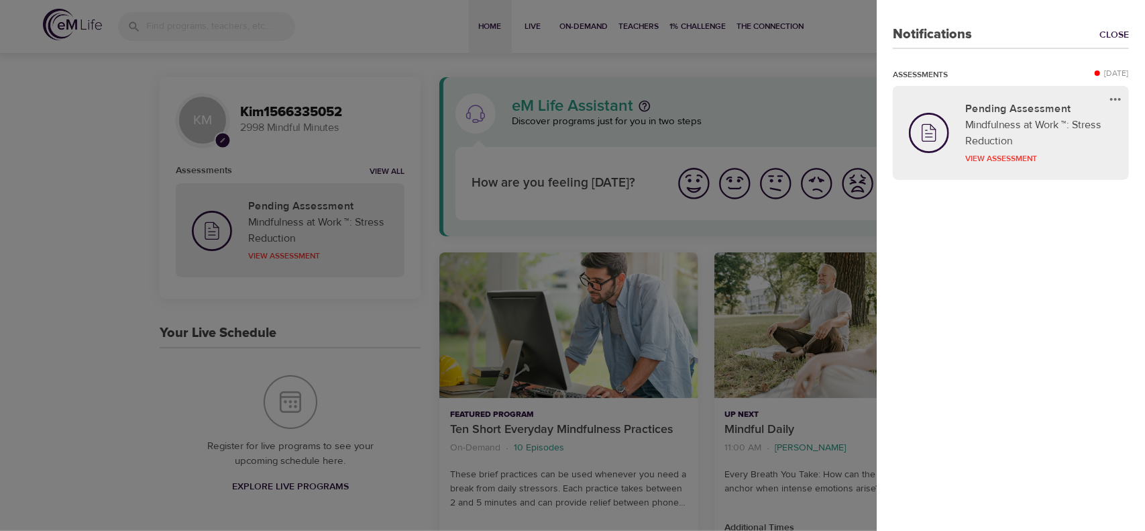
drag, startPoint x: 331, startPoint y: 54, endPoint x: 341, endPoint y: 53, distance: 9.5
click at [331, 54] on div at bounding box center [572, 265] width 1145 height 531
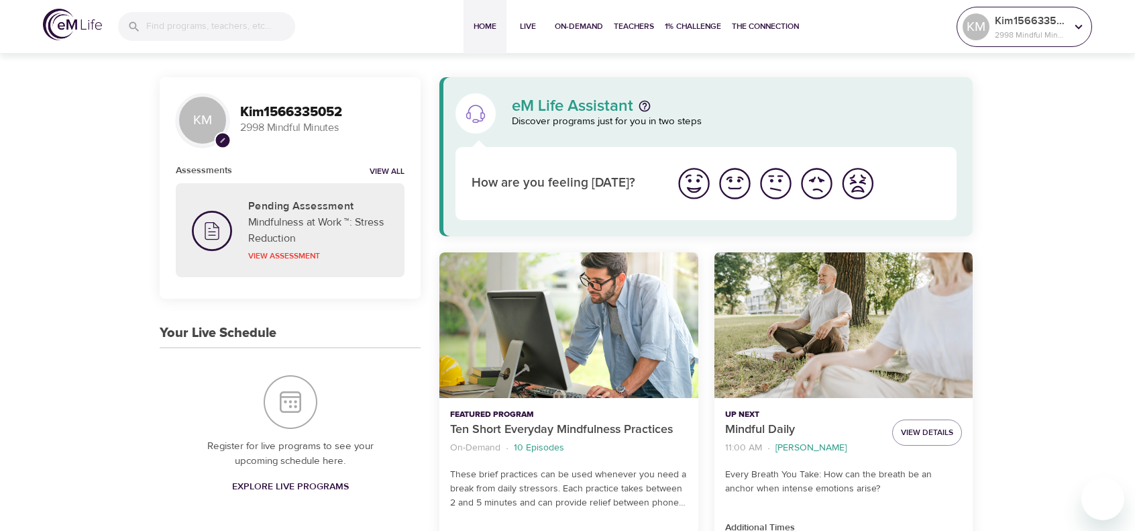
click at [1078, 27] on icon at bounding box center [1078, 26] width 7 height 5
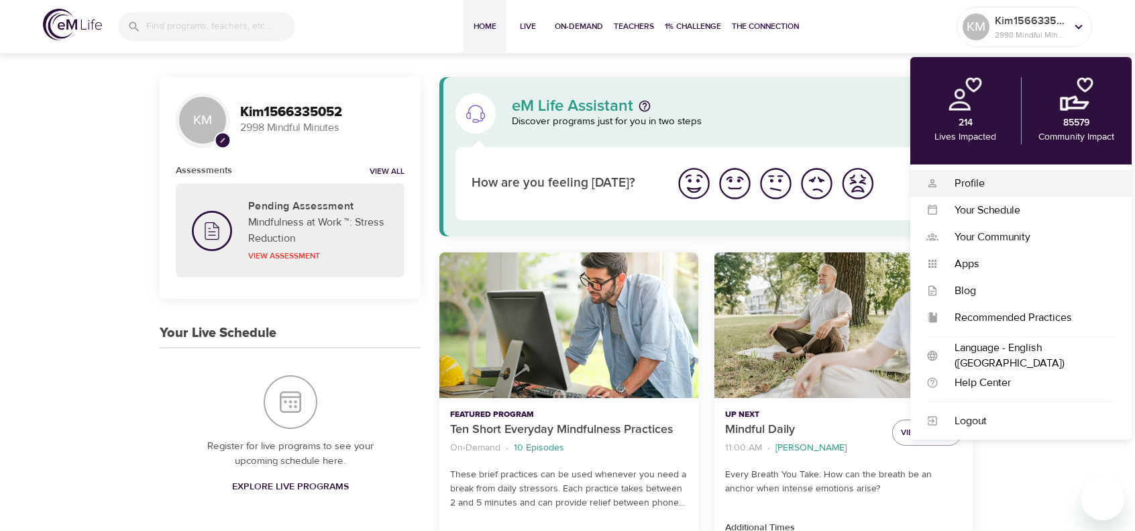
click at [966, 180] on div "Profile" at bounding box center [1026, 183] width 177 height 15
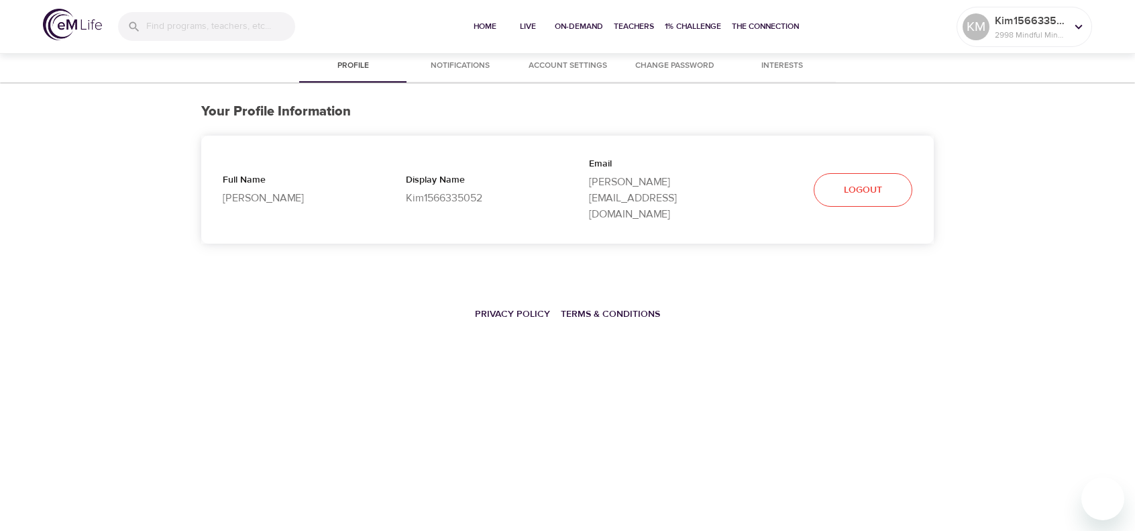
select select "10"
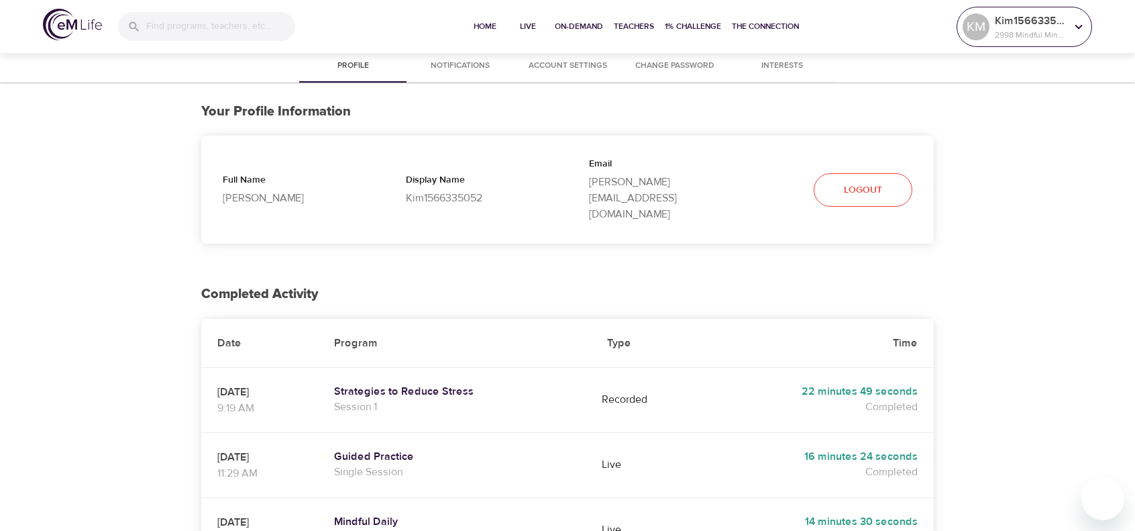
click at [1081, 25] on icon at bounding box center [1078, 26] width 7 height 5
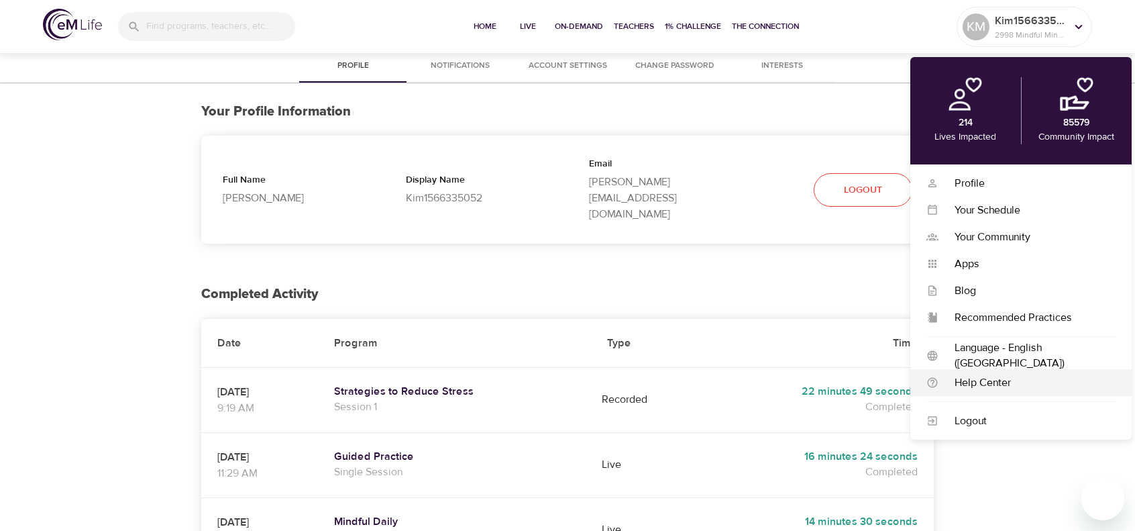
click at [978, 382] on div "Help Center" at bounding box center [1026, 382] width 177 height 15
click at [484, 25] on span "Home" at bounding box center [485, 26] width 32 height 14
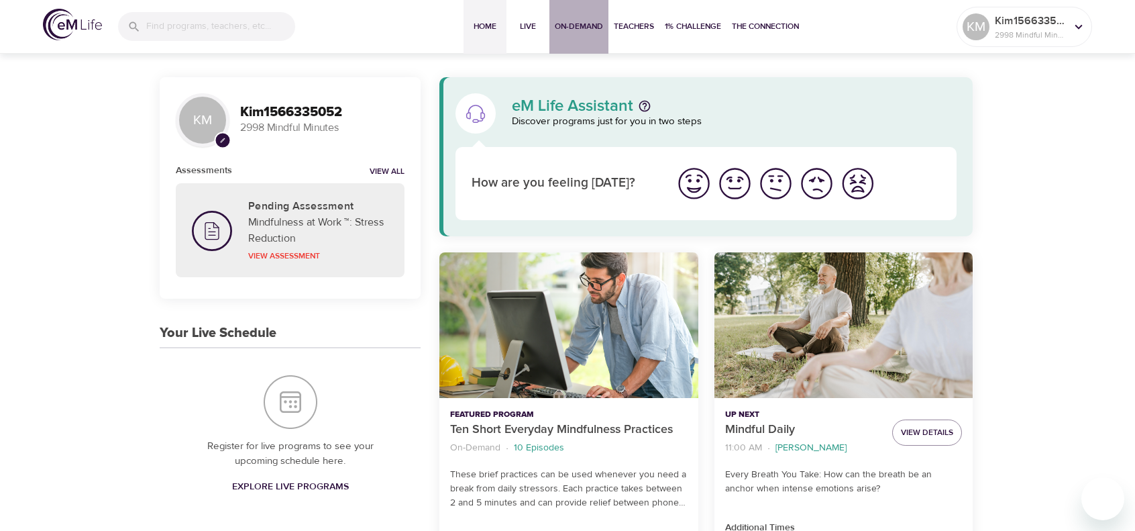
click at [569, 24] on span "On-Demand" at bounding box center [579, 26] width 48 height 14
